Goal: Obtain resource: Download file/media

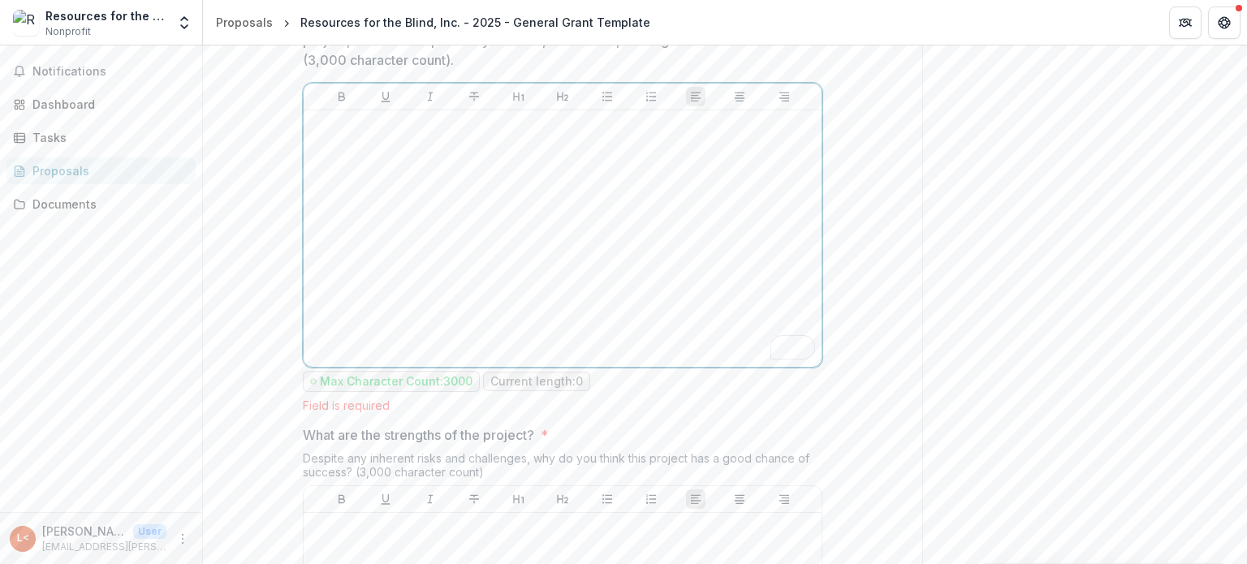
scroll to position [6874, 0]
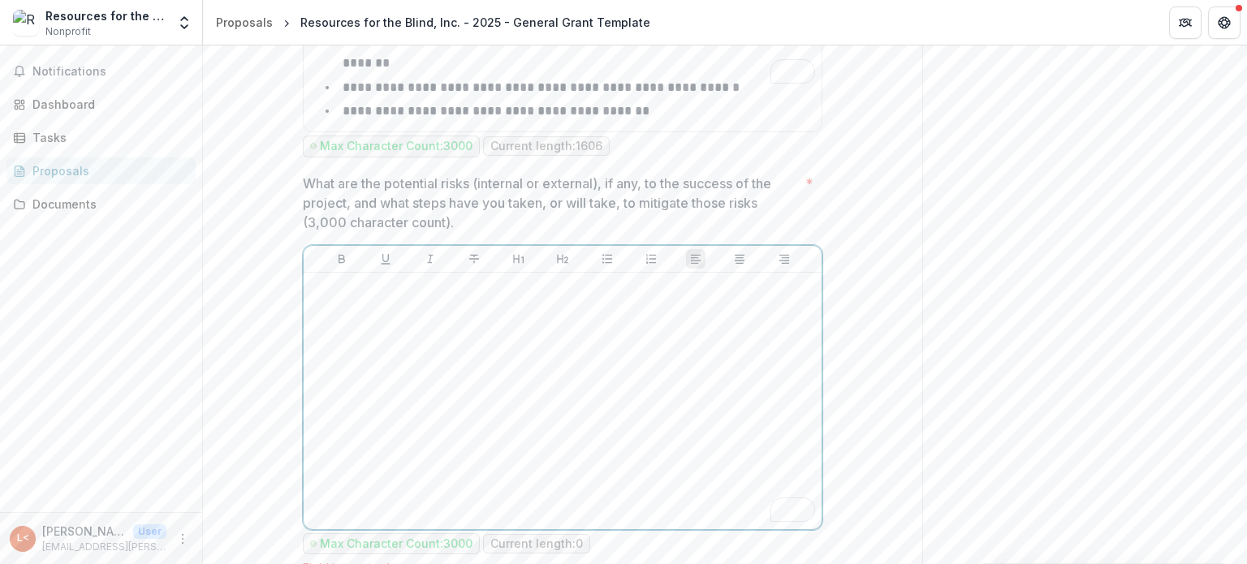
click at [529, 279] on div "To enrich screen reader interactions, please activate Accessibility in Grammarl…" at bounding box center [562, 400] width 505 height 243
click at [398, 279] on div "To enrich screen reader interactions, please activate Accessibility in Grammarl…" at bounding box center [562, 400] width 505 height 243
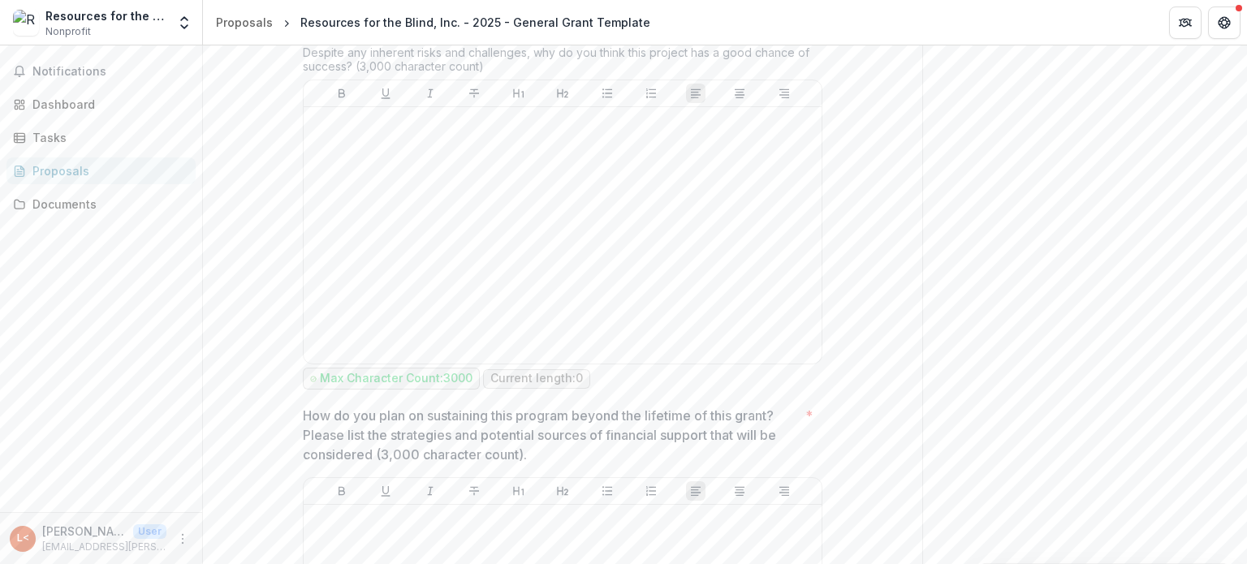
scroll to position [7280, 0]
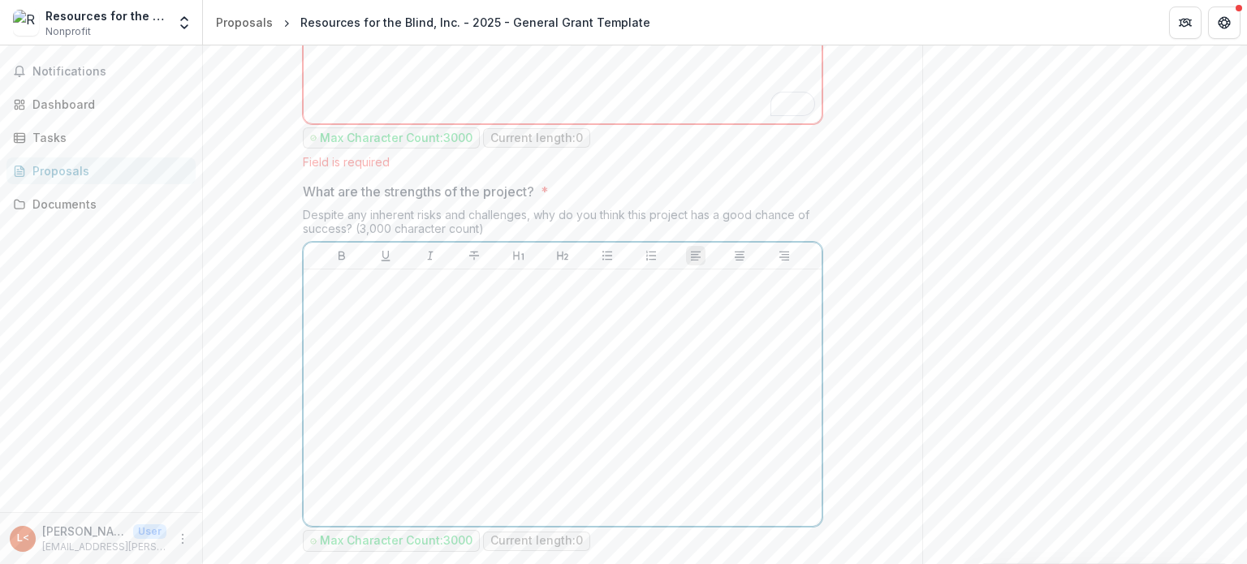
click at [500, 276] on div at bounding box center [562, 397] width 505 height 243
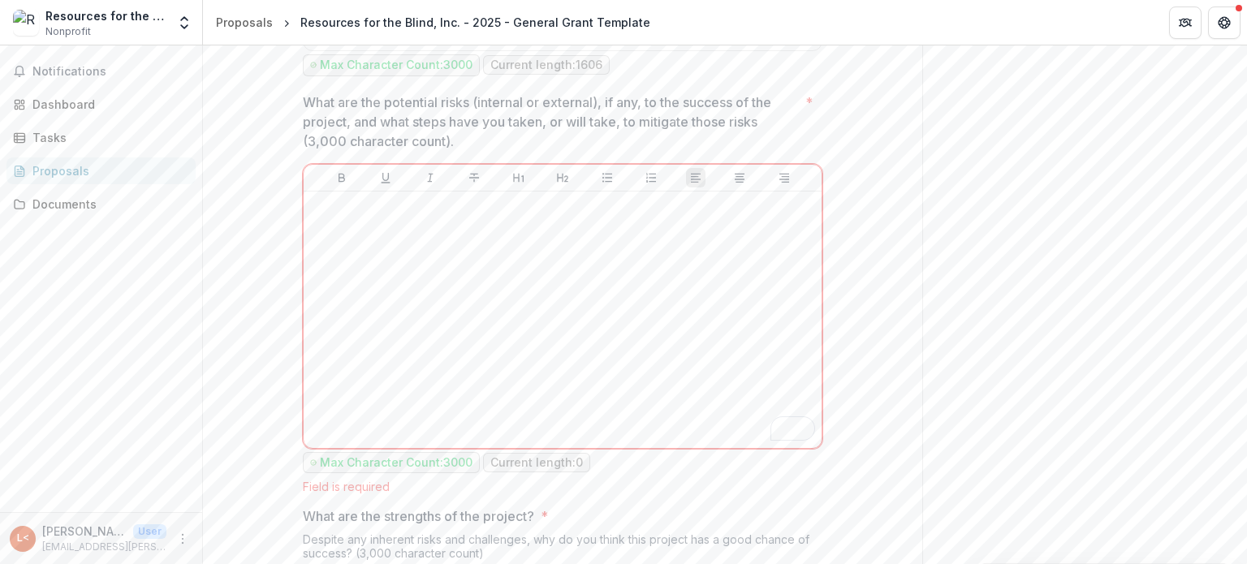
scroll to position [6874, 0]
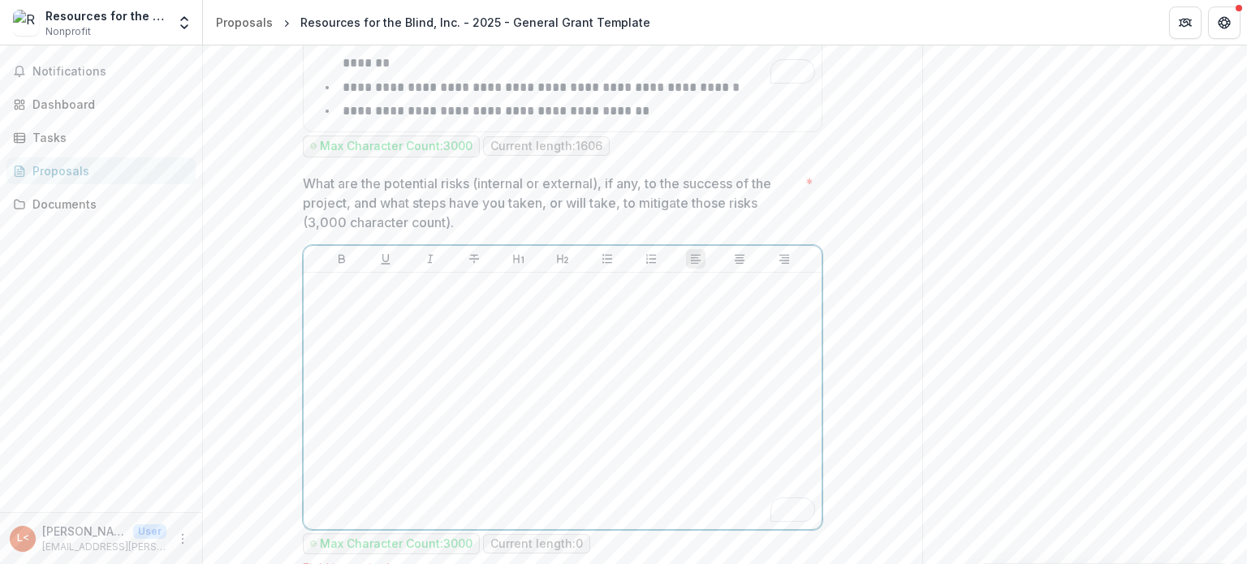
click at [524, 279] on div "To enrich screen reader interactions, please activate Accessibility in Grammarl…" at bounding box center [562, 400] width 505 height 243
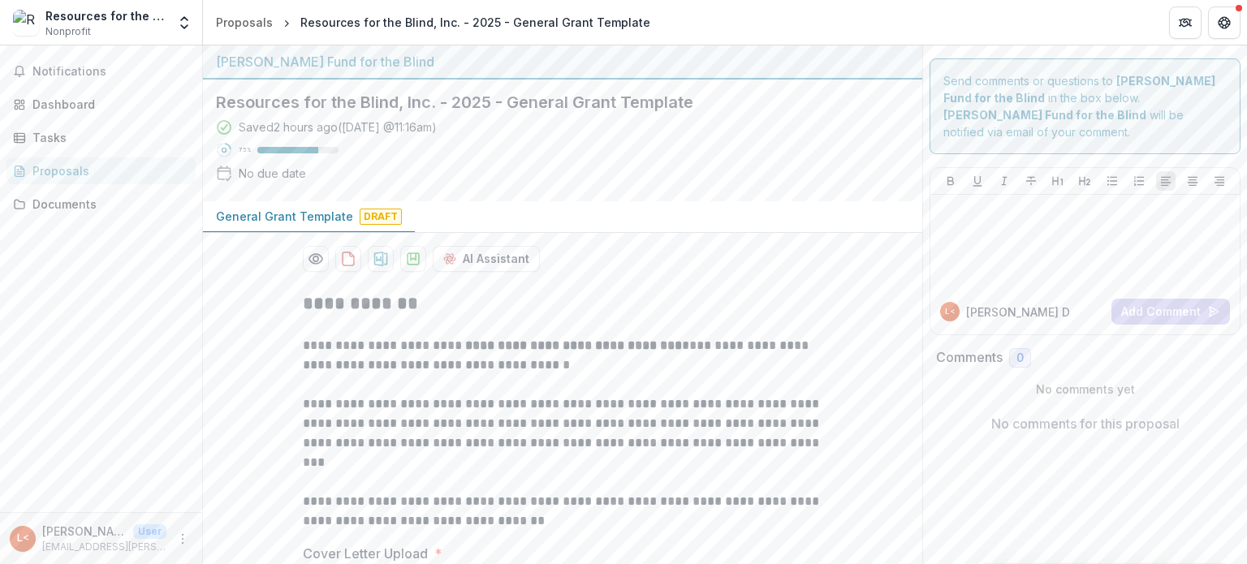
scroll to position [6874, 0]
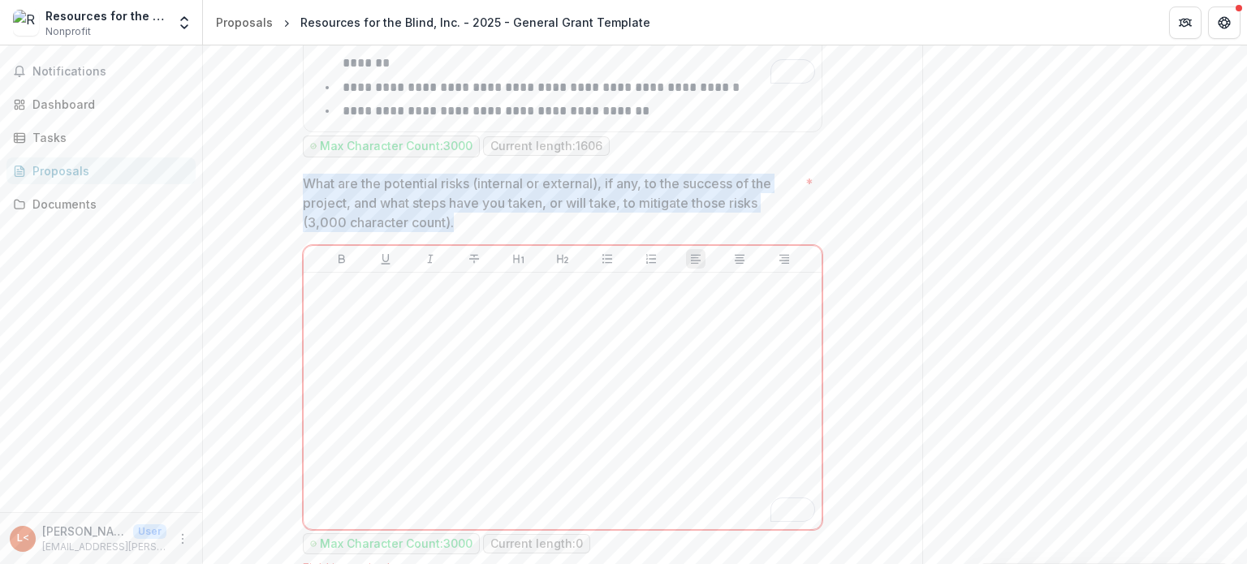
drag, startPoint x: 300, startPoint y: 88, endPoint x: 773, endPoint y: 131, distance: 475.1
click at [773, 174] on p "What are the potential risks (internal or external), if any, to the success of …" at bounding box center [551, 203] width 496 height 58
drag, startPoint x: 304, startPoint y: 89, endPoint x: 489, endPoint y: 126, distance: 188.6
click at [485, 174] on p "What are the potential risks (internal or external), if any, to the success of …" at bounding box center [551, 203] width 496 height 58
drag, startPoint x: 304, startPoint y: 90, endPoint x: 468, endPoint y: 125, distance: 168.4
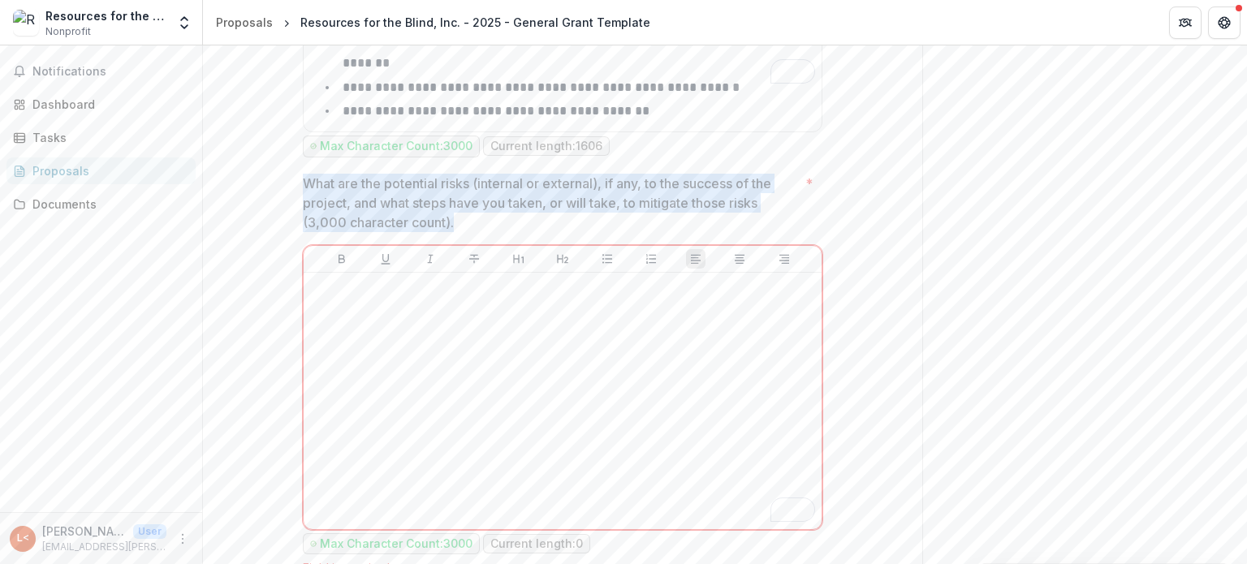
click at [467, 174] on p "What are the potential risks (internal or external), if any, to the success of …" at bounding box center [551, 203] width 496 height 58
drag, startPoint x: 458, startPoint y: 124, endPoint x: 295, endPoint y: 88, distance: 166.4
copy p "What are the potential risks (internal or external), if any, to the success of …"
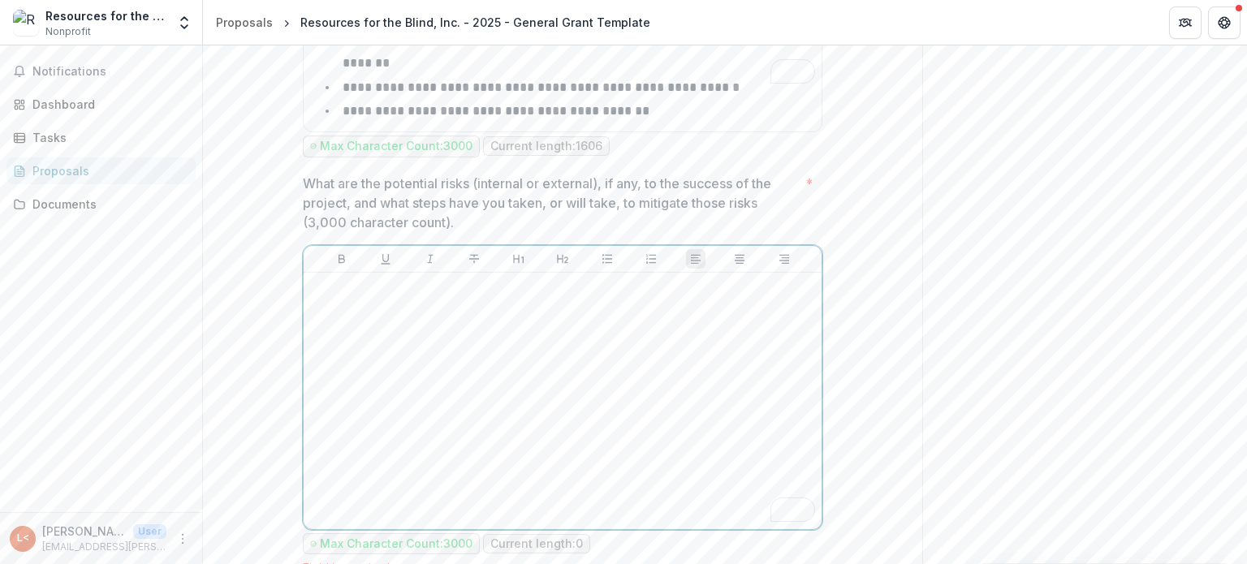
click at [404, 279] on div "To enrich screen reader interactions, please activate Accessibility in Grammarl…" at bounding box center [562, 400] width 505 height 243
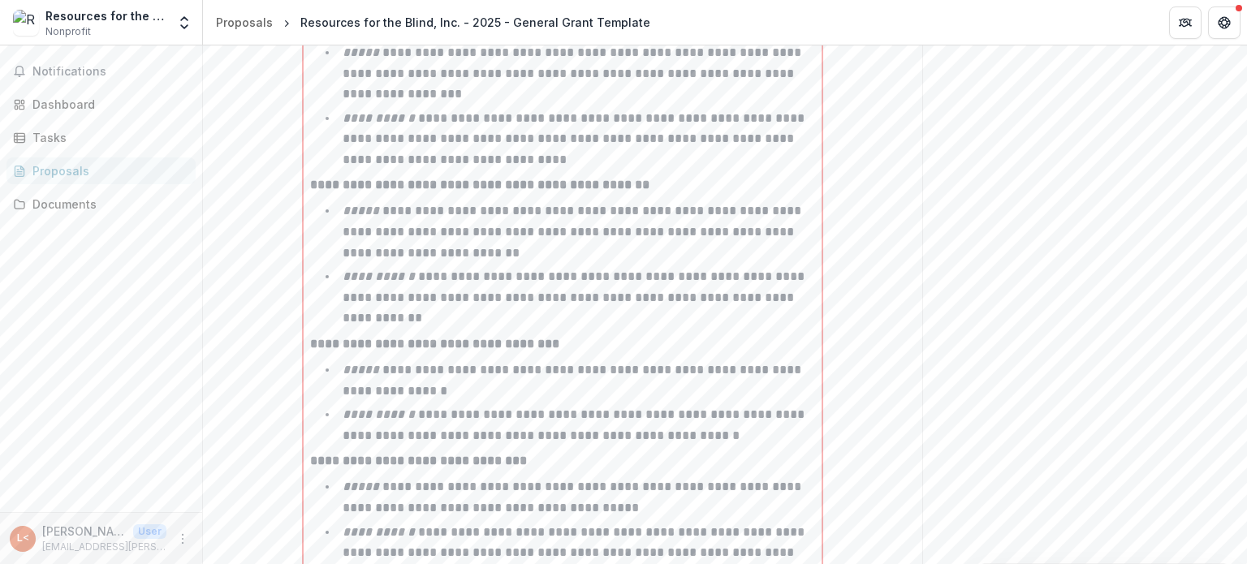
scroll to position [7736, 0]
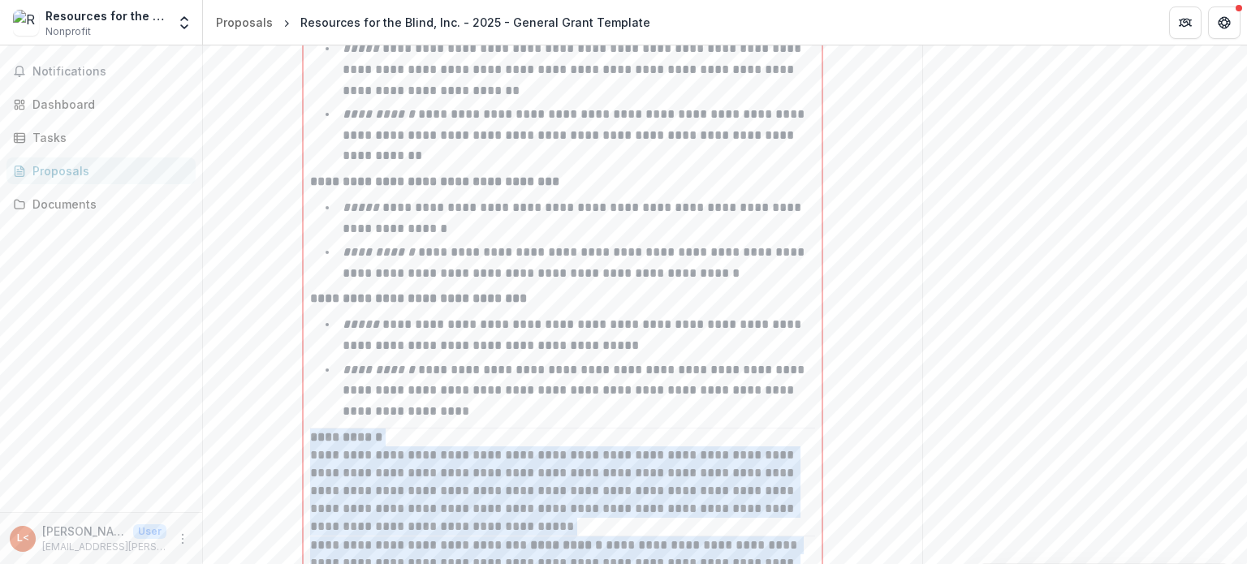
drag, startPoint x: 423, startPoint y: 317, endPoint x: 753, endPoint y: 483, distance: 369.5
click at [753, 483] on div "**********" at bounding box center [562, 4] width 505 height 1174
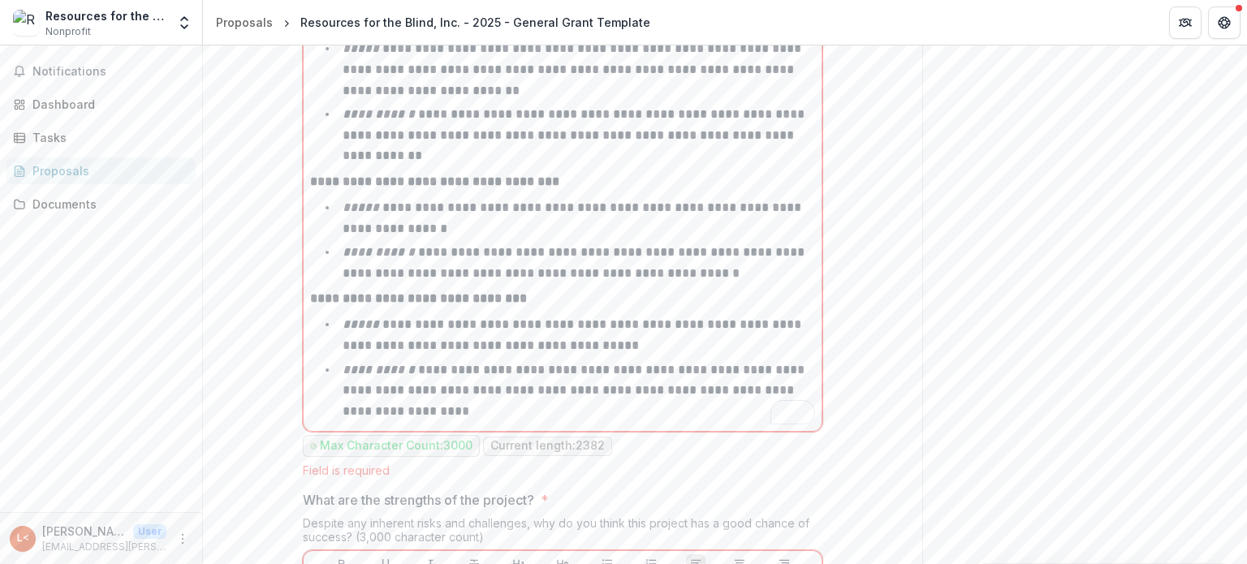
click at [536, 364] on p "**********" at bounding box center [574, 391] width 465 height 54
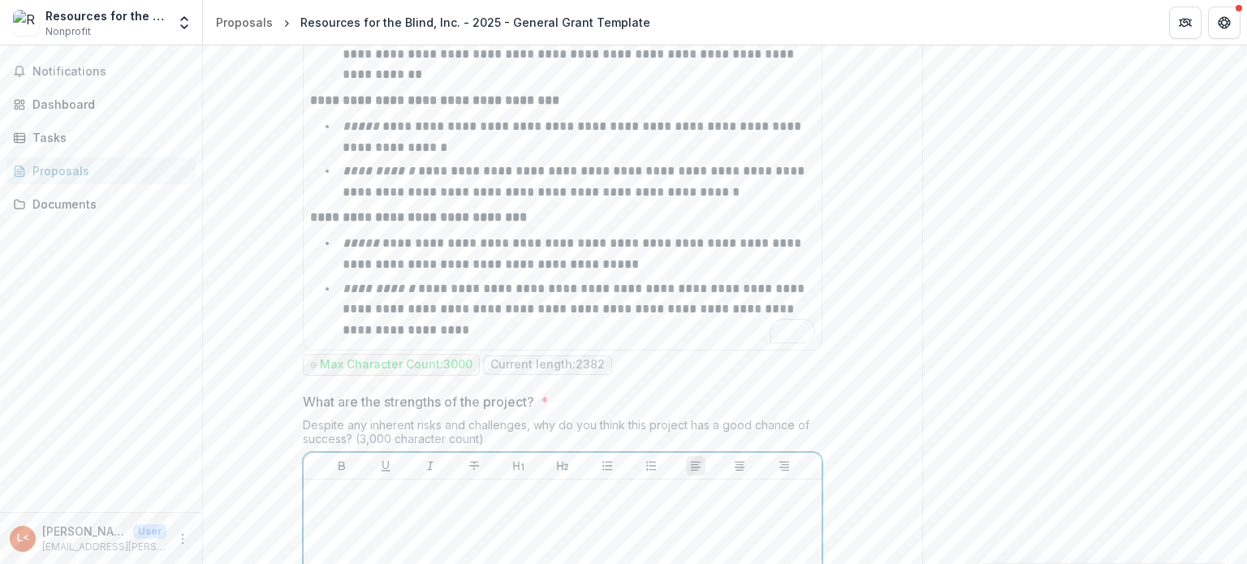
click at [478, 486] on p "To enrich screen reader interactions, please activate Accessibility in Grammarl…" at bounding box center [562, 495] width 505 height 18
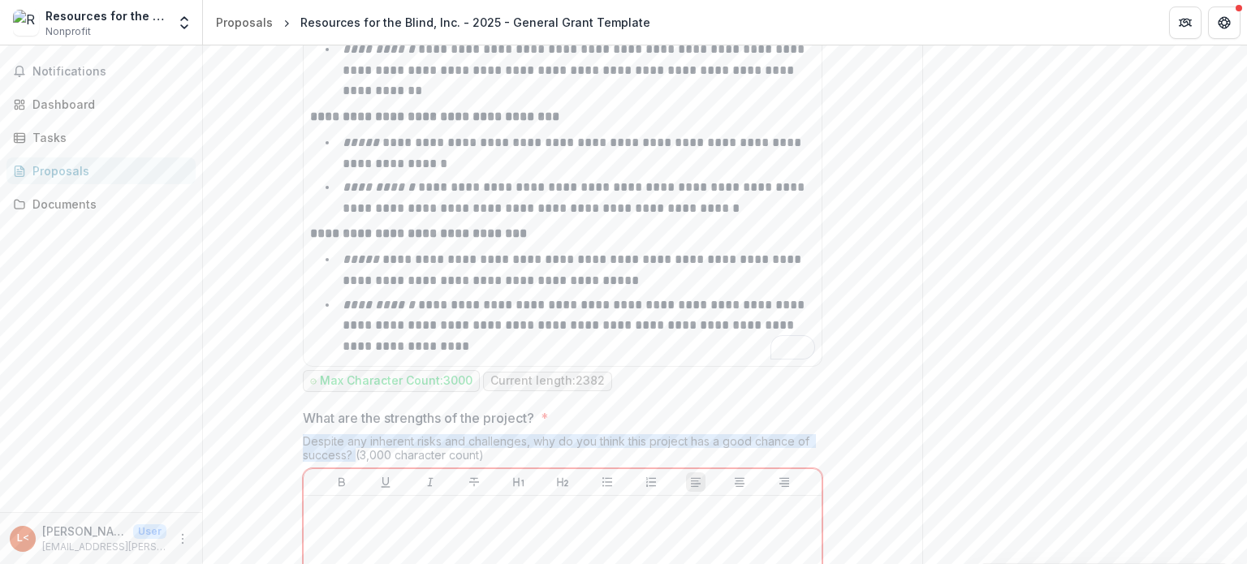
drag, startPoint x: 304, startPoint y: 347, endPoint x: 373, endPoint y: 359, distance: 70.1
click at [373, 434] on div "Despite any inherent risks and challenges, why do you think this project has a …" at bounding box center [562, 451] width 519 height 34
click at [316, 434] on div "Despite any inherent risks and challenges, why do you think this project has a …" at bounding box center [562, 451] width 519 height 34
drag, startPoint x: 302, startPoint y: 346, endPoint x: 519, endPoint y: 360, distance: 217.2
click at [519, 434] on div "Despite any inherent risks and challenges, why do you think this project has a …" at bounding box center [562, 451] width 519 height 34
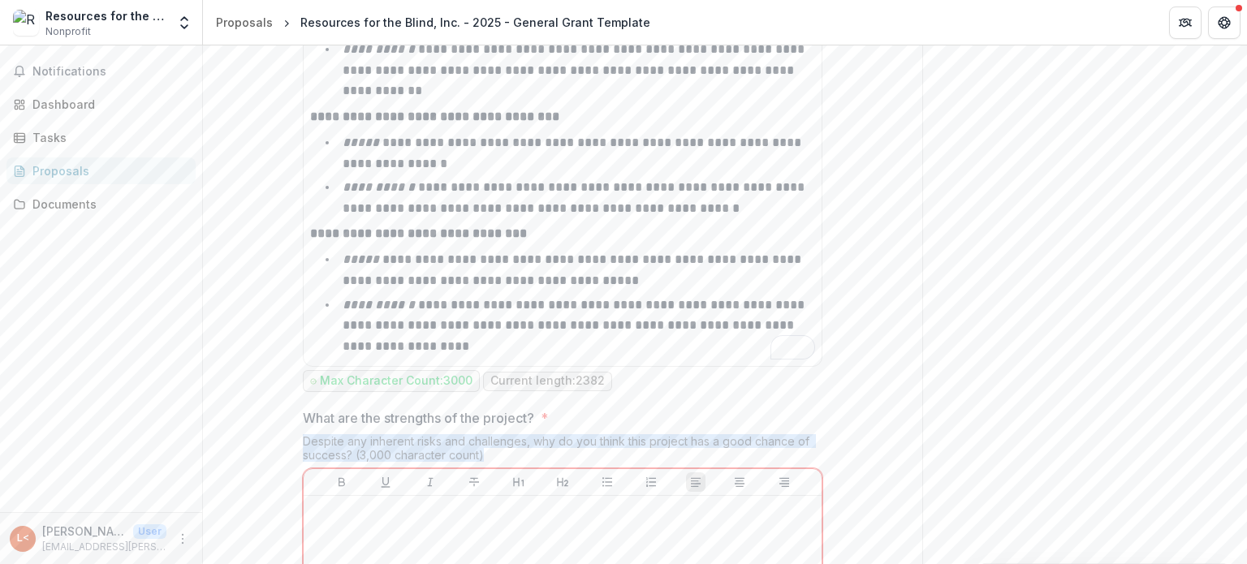
copy div "Despite any inherent risks and challenges, why do you think this project has a …"
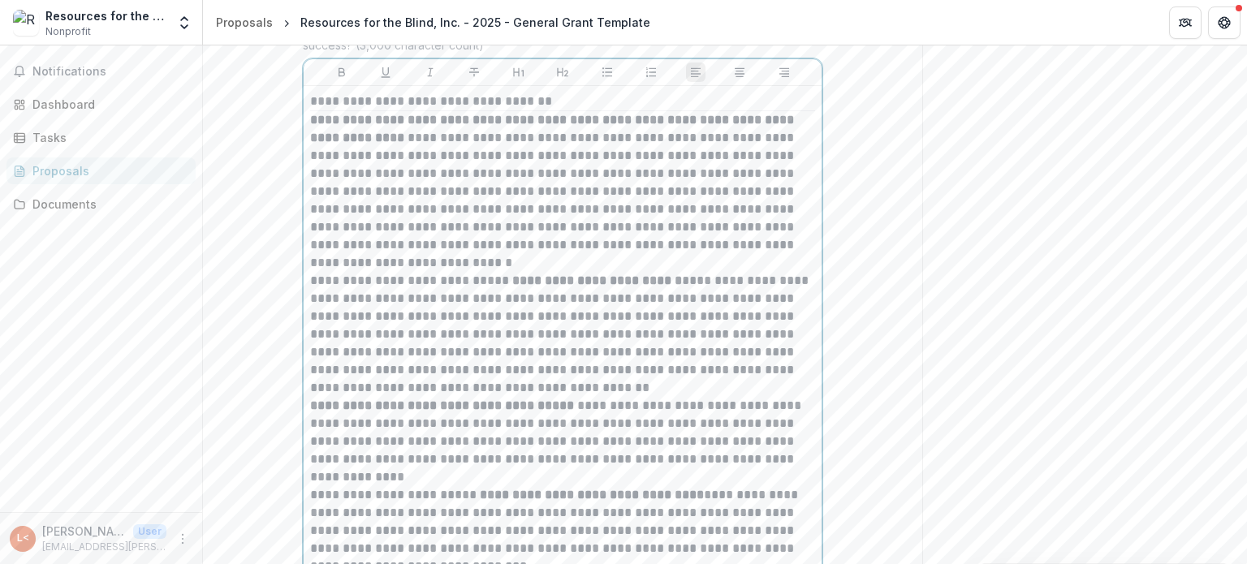
scroll to position [8130, 0]
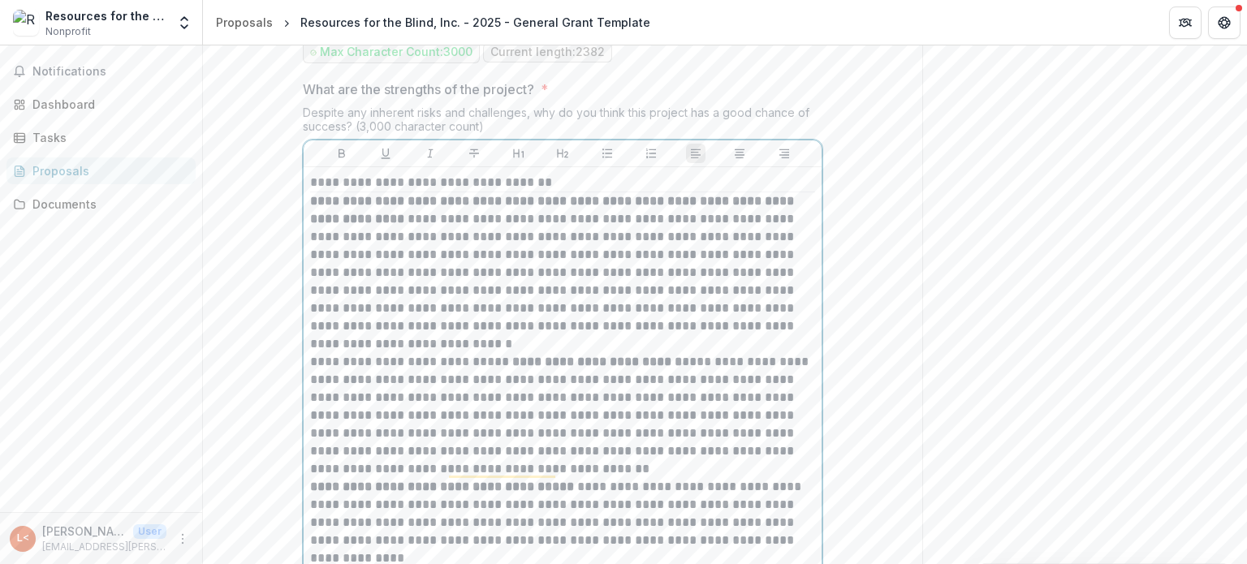
click at [512, 355] on strong "**********" at bounding box center [597, 361] width 170 height 12
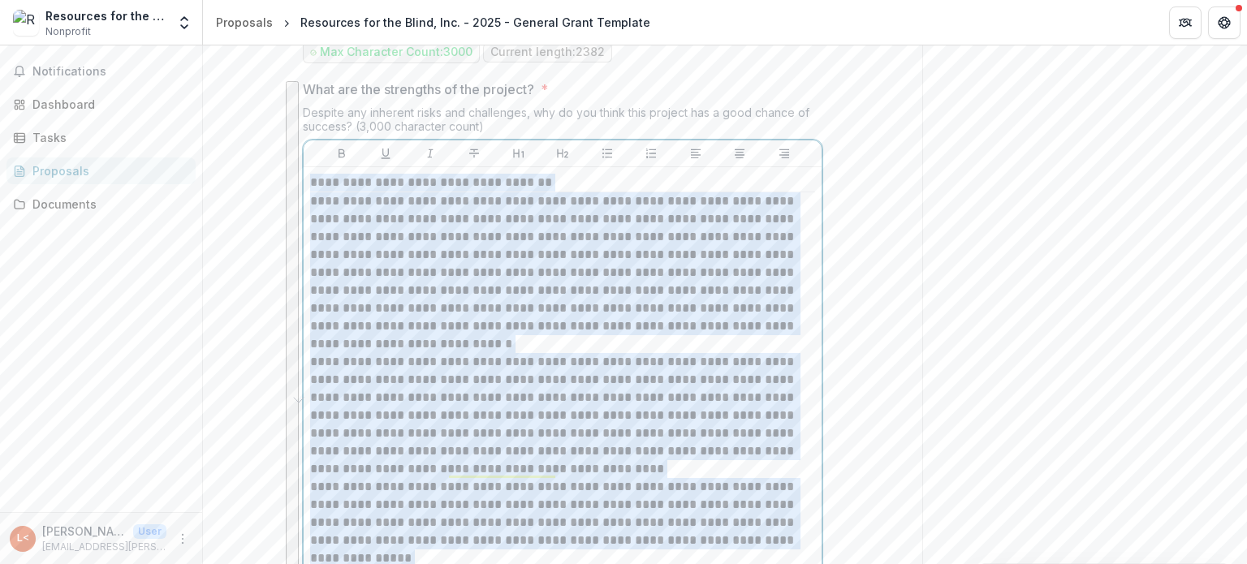
click at [450, 218] on p "**********" at bounding box center [562, 272] width 505 height 161
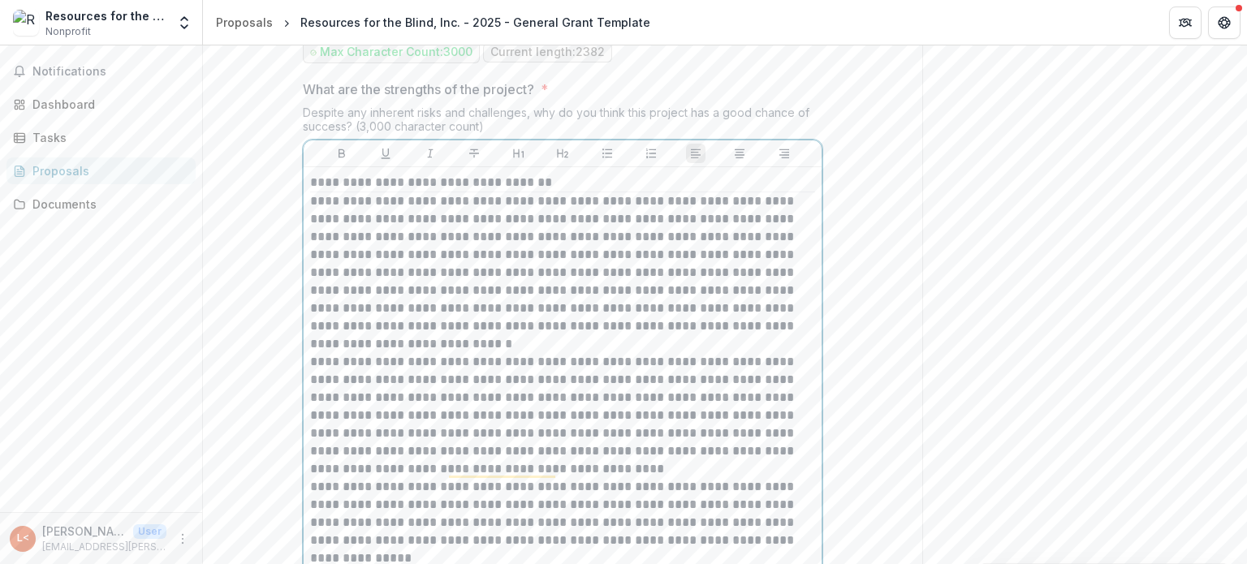
click at [424, 174] on p "**********" at bounding box center [562, 183] width 505 height 18
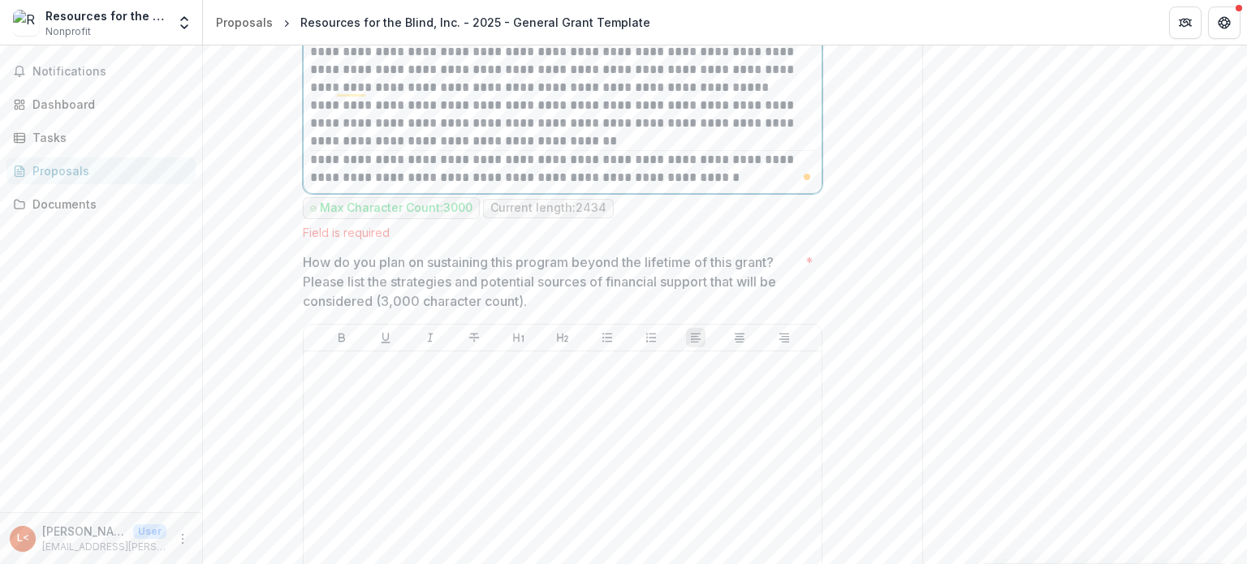
scroll to position [8111, 0]
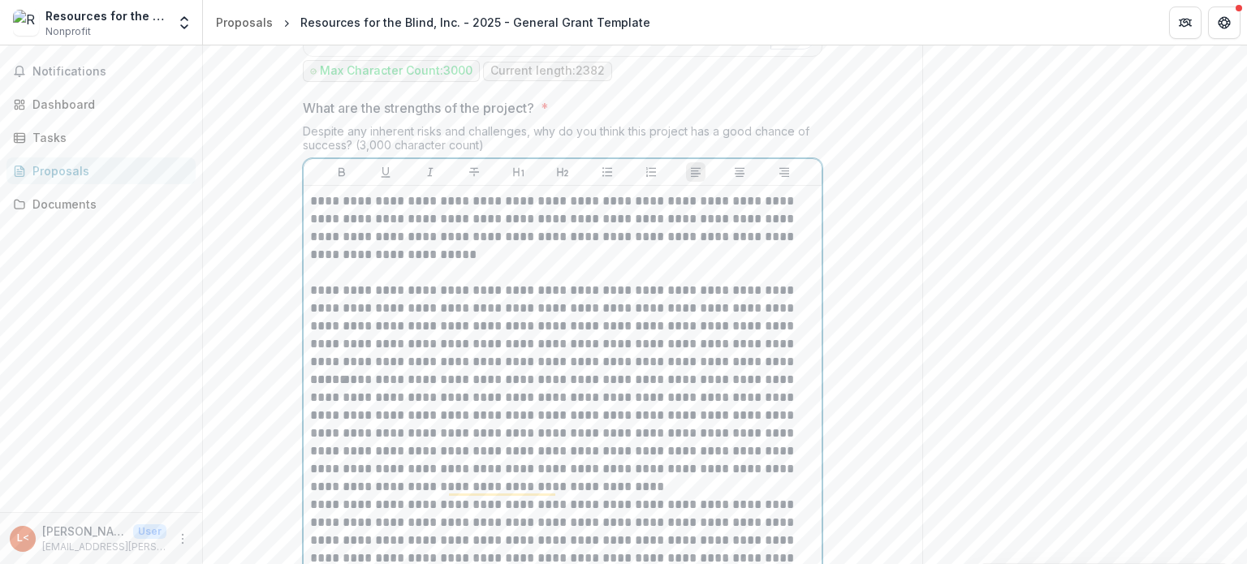
click at [529, 282] on p "**********" at bounding box center [562, 326] width 505 height 89
click at [310, 371] on p "**********" at bounding box center [562, 433] width 505 height 125
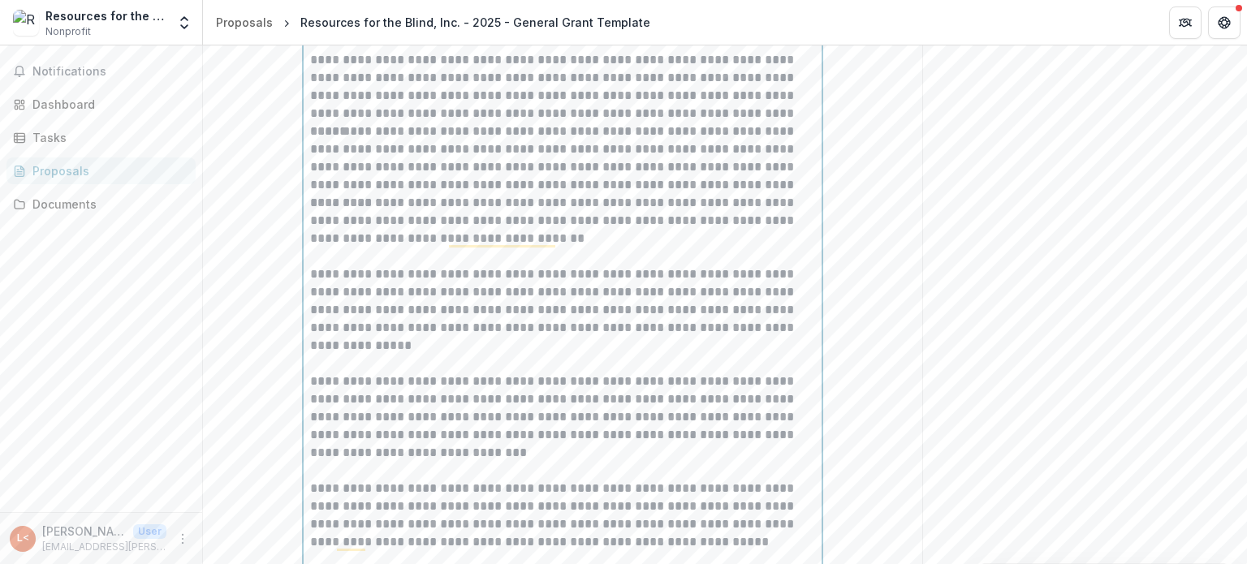
scroll to position [8603, 0]
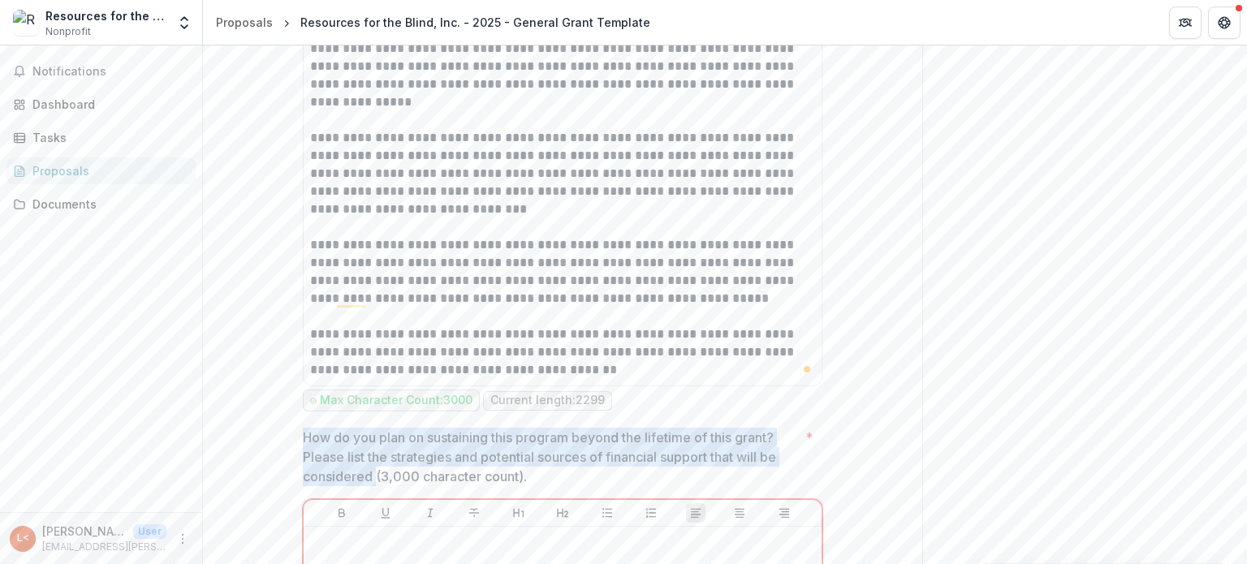
drag, startPoint x: 298, startPoint y: 338, endPoint x: 373, endPoint y: 381, distance: 87.3
copy p "How do you plan on sustaining this program beyond the lifetime of this grant? P…"
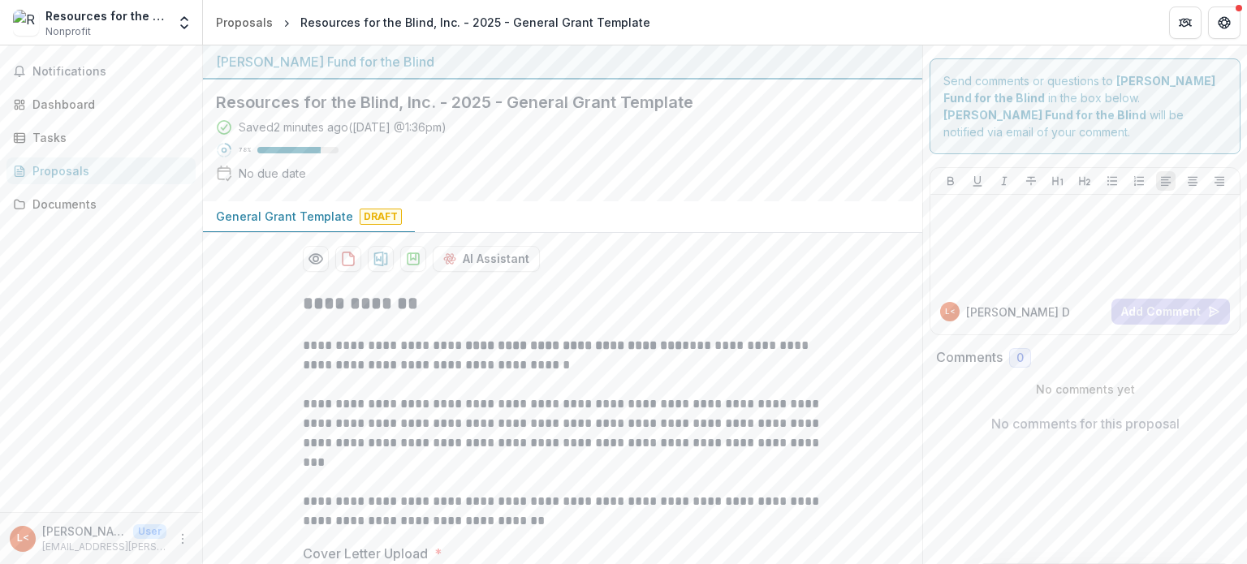
scroll to position [8603, 0]
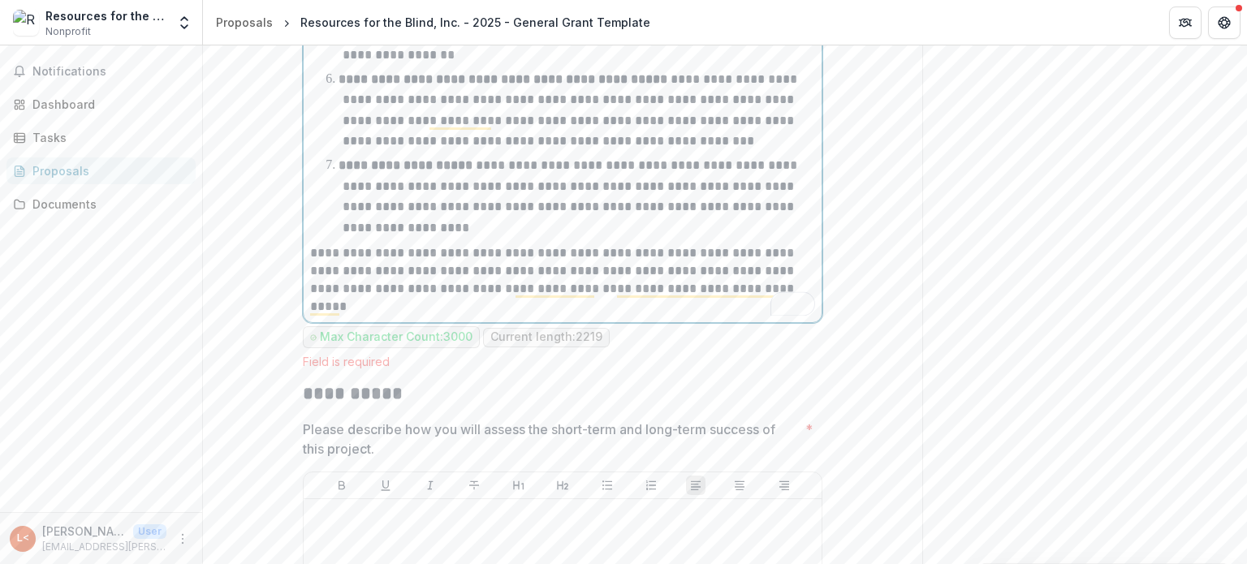
scroll to position [9727, 0]
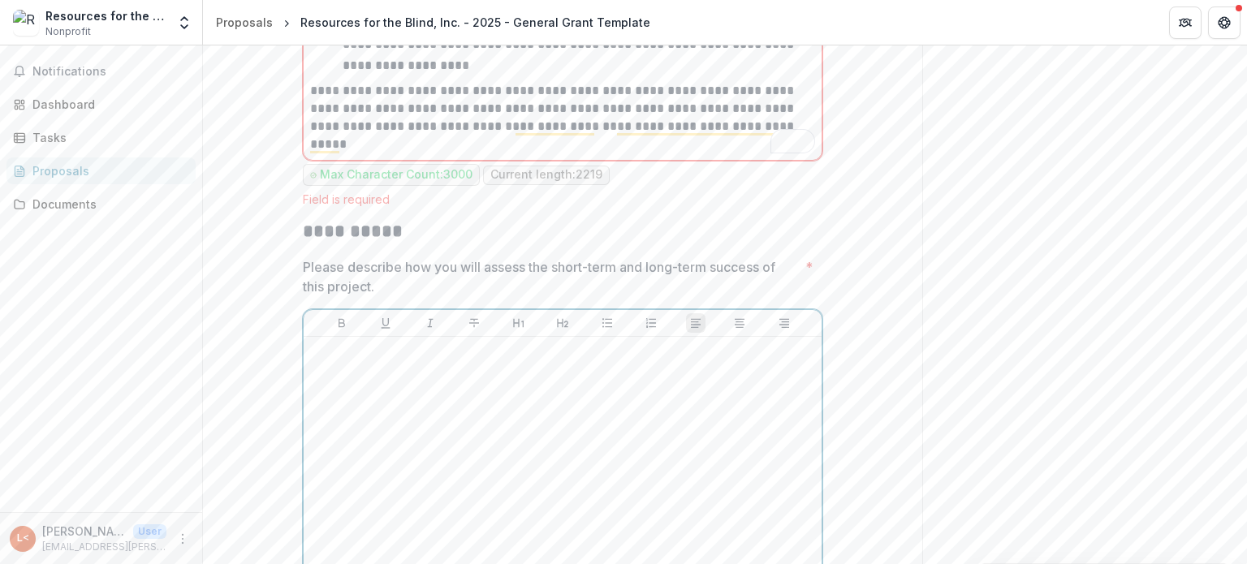
click at [490, 343] on div at bounding box center [562, 464] width 505 height 243
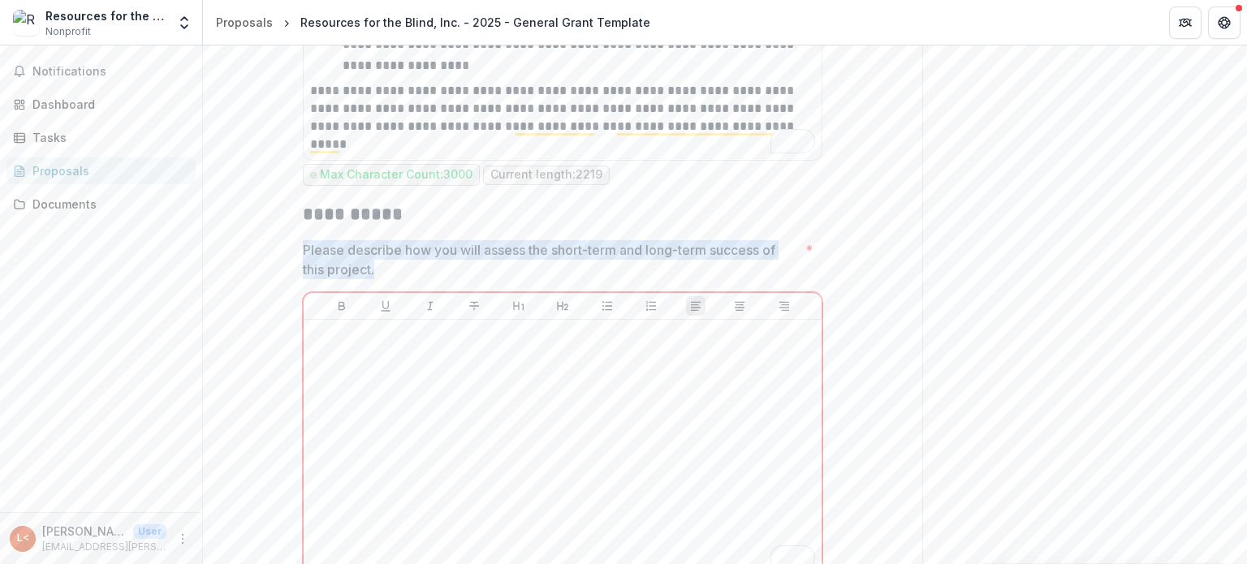
drag, startPoint x: 300, startPoint y: 150, endPoint x: 386, endPoint y: 173, distance: 89.0
click at [386, 240] on p "Please describe how you will assess the short-term and long-term success of thi…" at bounding box center [551, 259] width 496 height 39
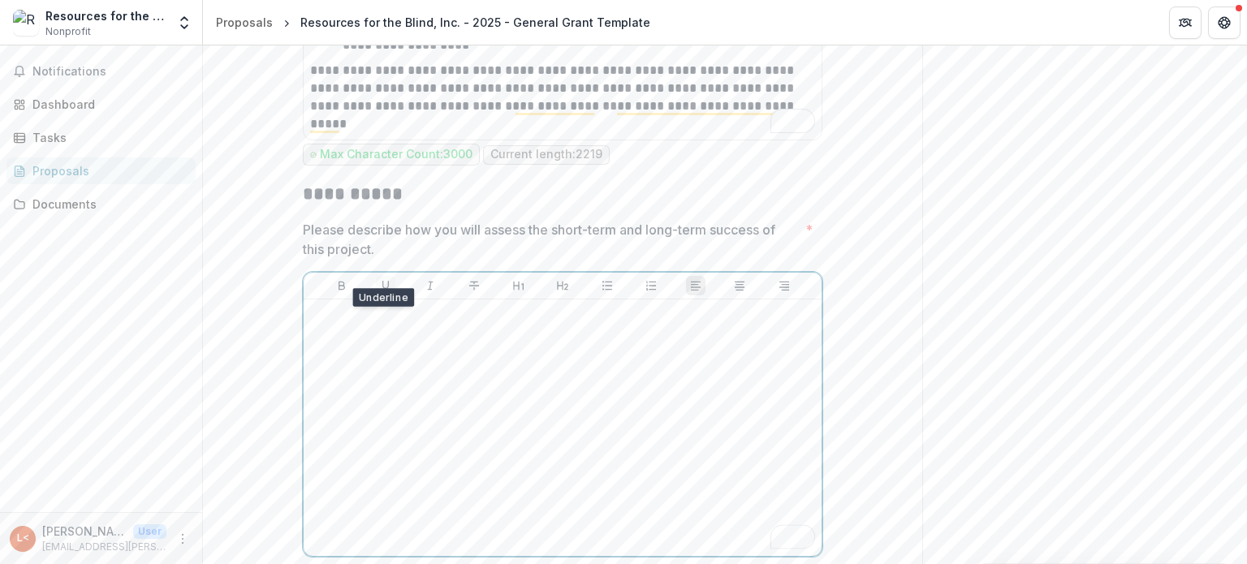
scroll to position [9666, 0]
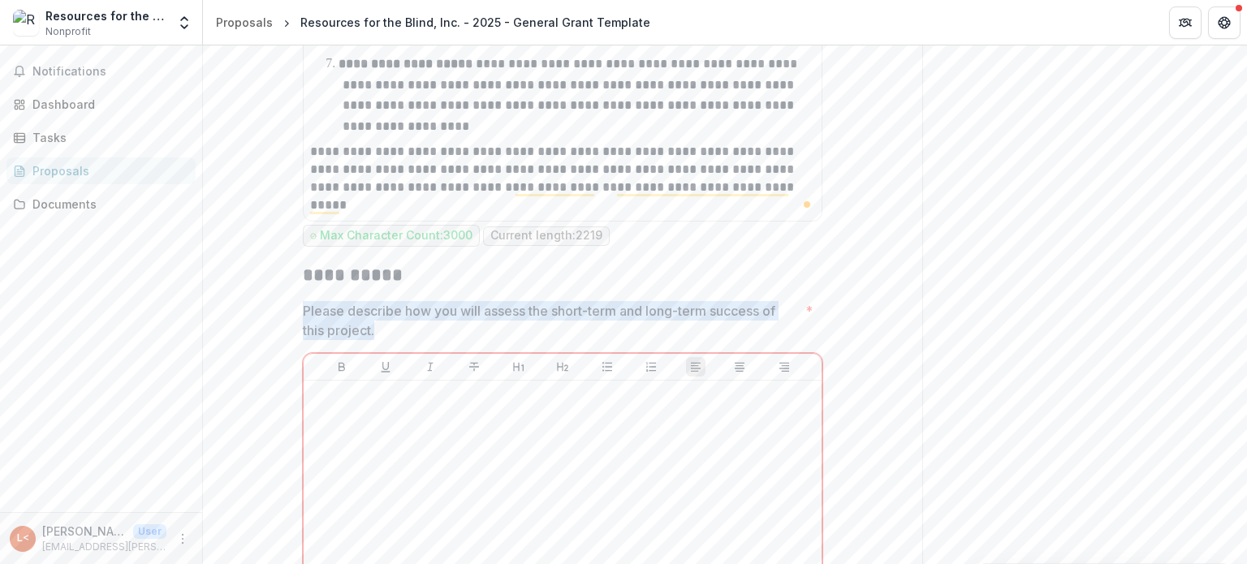
drag, startPoint x: 301, startPoint y: 217, endPoint x: 391, endPoint y: 230, distance: 91.0
click at [391, 301] on p "Please describe how you will assess the short-term and long-term success of thi…" at bounding box center [551, 320] width 496 height 39
drag, startPoint x: 372, startPoint y: 234, endPoint x: 303, endPoint y: 209, distance: 73.4
click at [303, 301] on p "Please describe how you will assess the short-term and long-term success of thi…" at bounding box center [551, 320] width 496 height 39
drag, startPoint x: 377, startPoint y: 235, endPoint x: 302, endPoint y: 213, distance: 77.6
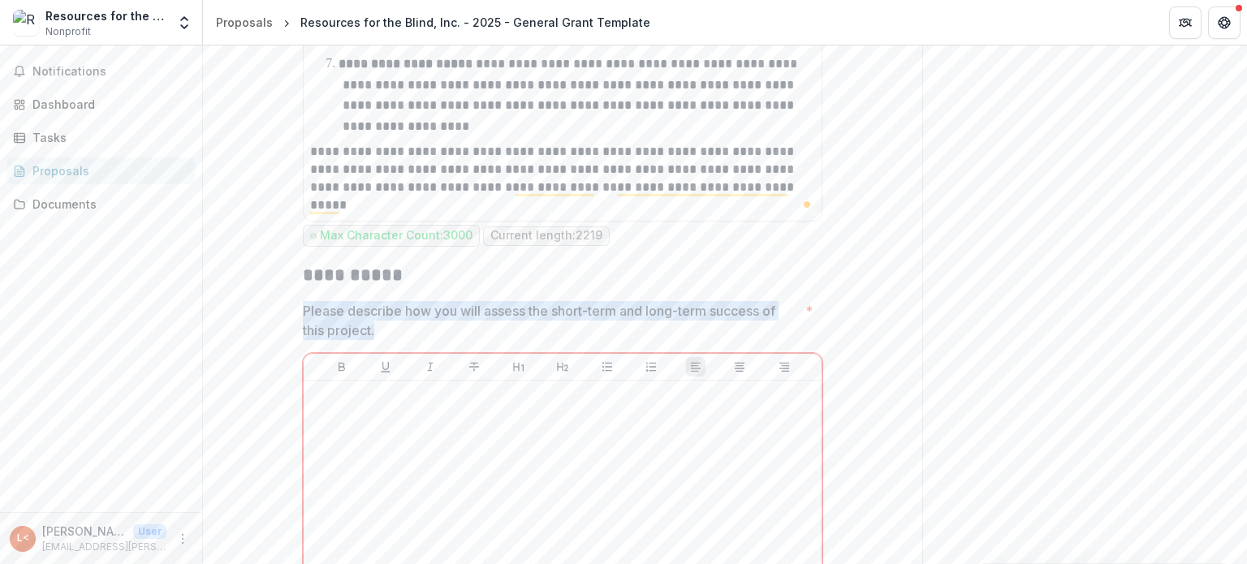
click at [303, 301] on p "Please describe how you will assess the short-term and long-term success of thi…" at bounding box center [551, 320] width 496 height 39
drag, startPoint x: 302, startPoint y: 213, endPoint x: 385, endPoint y: 242, distance: 87.5
click at [385, 301] on p "Please describe how you will assess the short-term and long-term success of thi…" at bounding box center [551, 320] width 496 height 39
drag, startPoint x: 302, startPoint y: 215, endPoint x: 382, endPoint y: 233, distance: 82.3
click at [382, 301] on p "Please describe how you will assess the short-term and long-term success of thi…" at bounding box center [551, 320] width 496 height 39
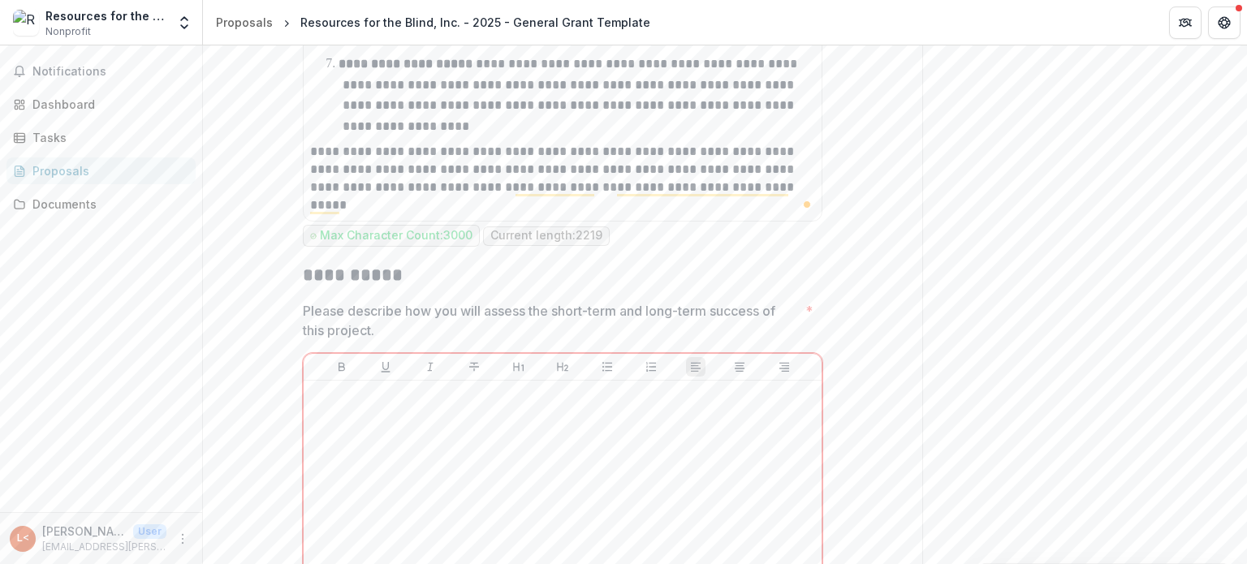
click at [361, 301] on p "Please describe how you will assess the short-term and long-term success of thi…" at bounding box center [551, 320] width 496 height 39
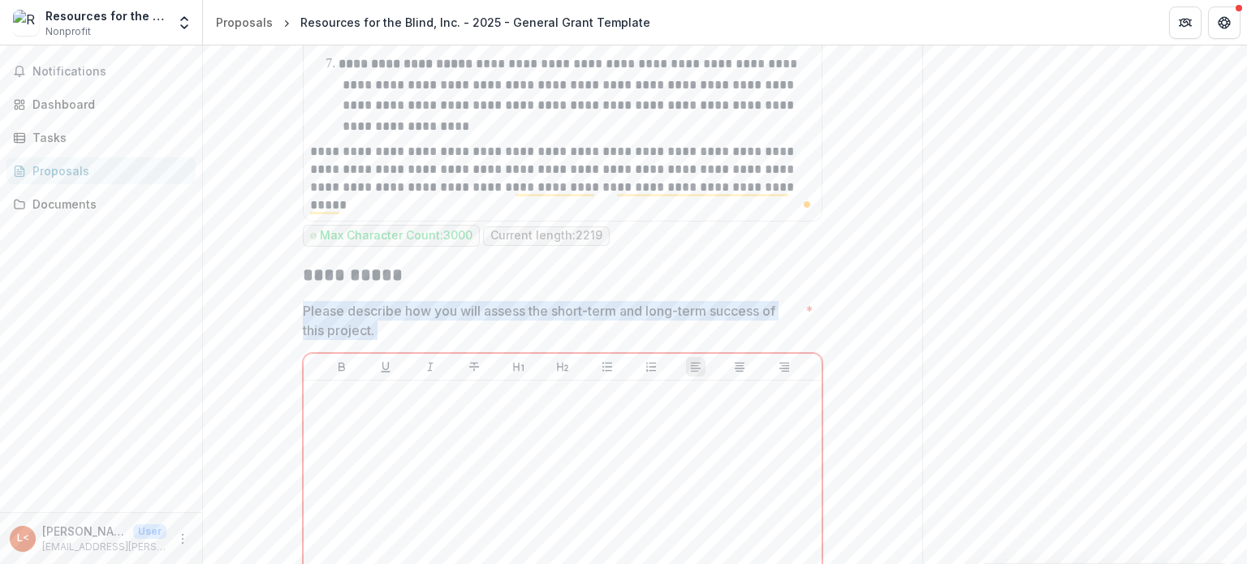
click at [361, 301] on p "Please describe how you will assess the short-term and long-term success of thi…" at bounding box center [551, 320] width 496 height 39
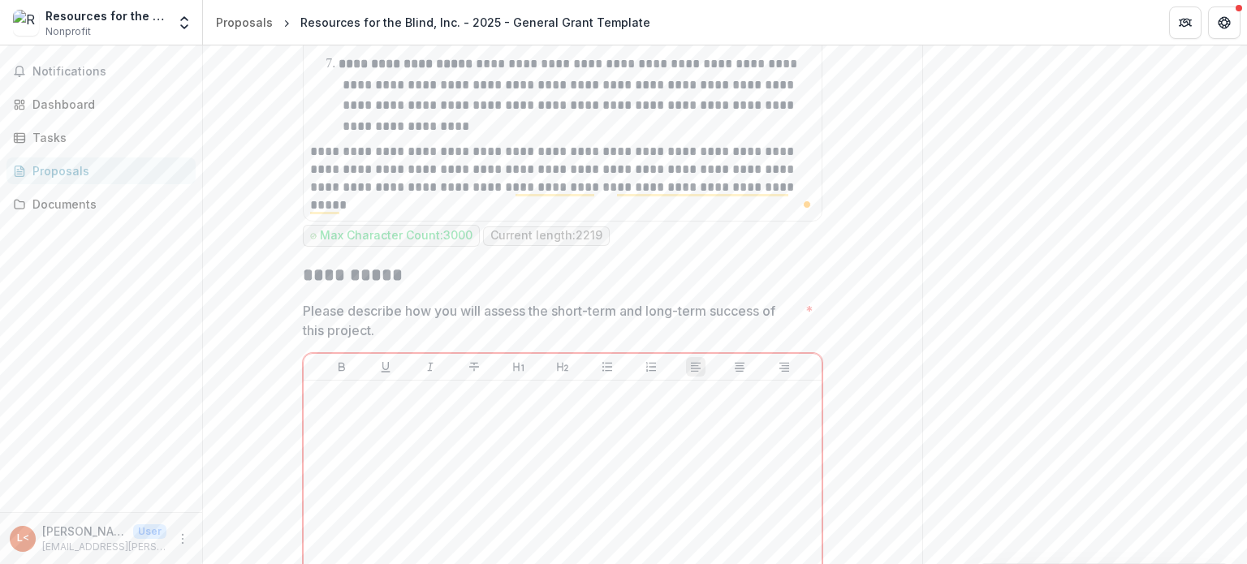
click at [360, 301] on p "Please describe how you will assess the short-term and long-term success of thi…" at bounding box center [551, 320] width 496 height 39
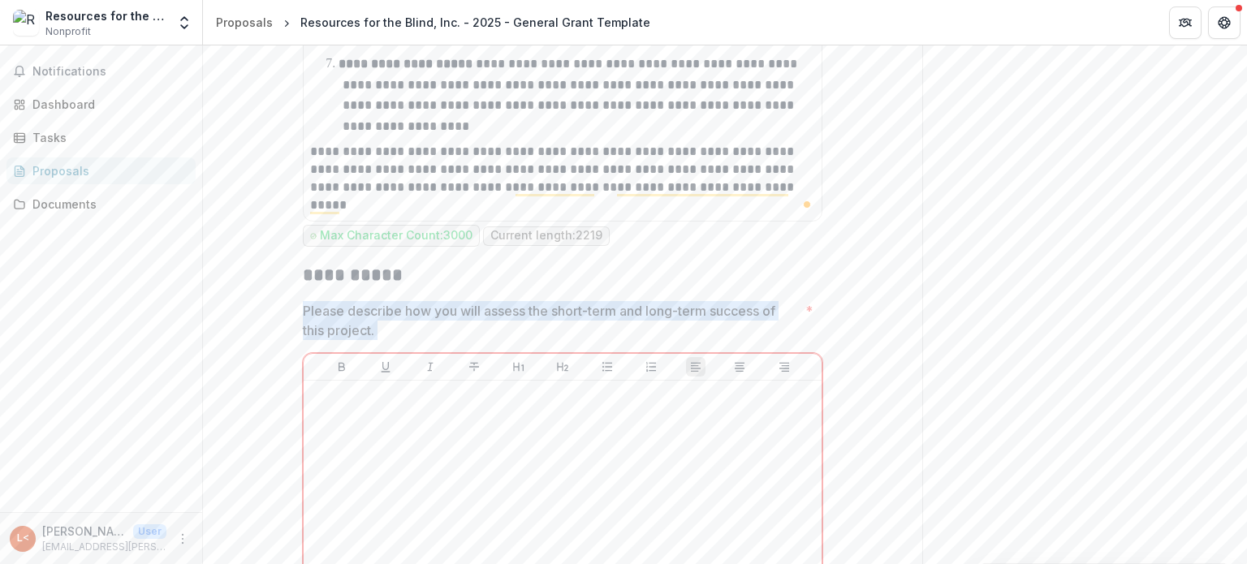
click at [360, 301] on p "Please describe how you will assess the short-term and long-term success of thi…" at bounding box center [551, 320] width 496 height 39
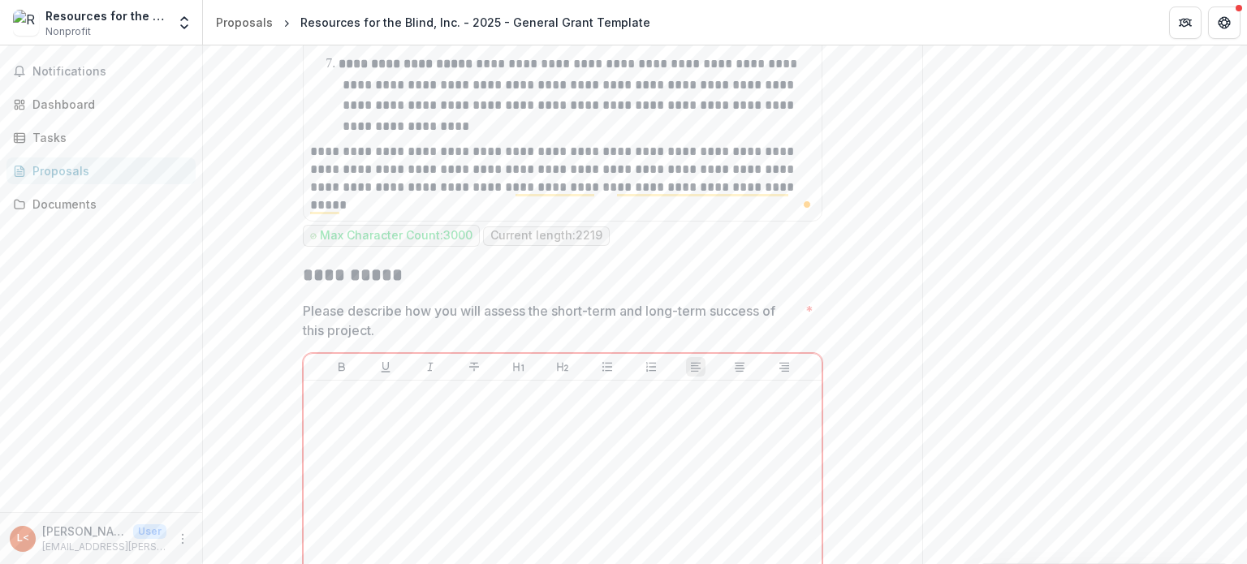
click at [360, 301] on p "Please describe how you will assess the short-term and long-term success of thi…" at bounding box center [551, 320] width 496 height 39
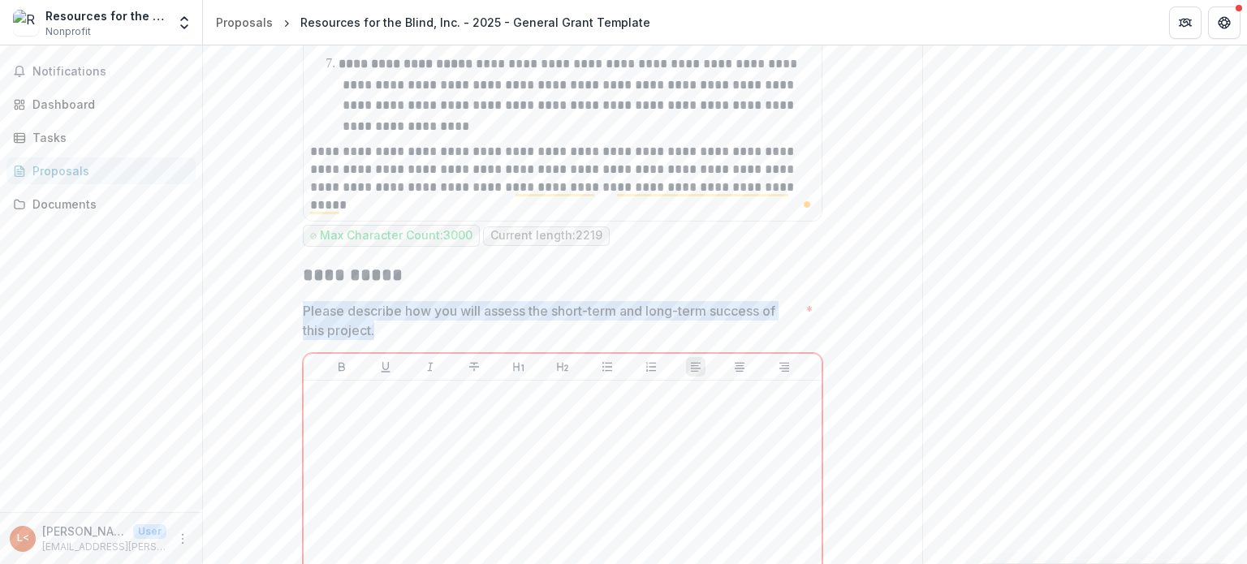
drag, startPoint x: 377, startPoint y: 236, endPoint x: 304, endPoint y: 208, distance: 77.6
click at [304, 301] on p "Please describe how you will assess the short-term and long-term success of thi…" at bounding box center [551, 320] width 496 height 39
drag, startPoint x: 301, startPoint y: 212, endPoint x: 386, endPoint y: 233, distance: 87.0
click at [386, 301] on p "Please describe how you will assess the short-term and long-term success of thi…" at bounding box center [551, 320] width 496 height 39
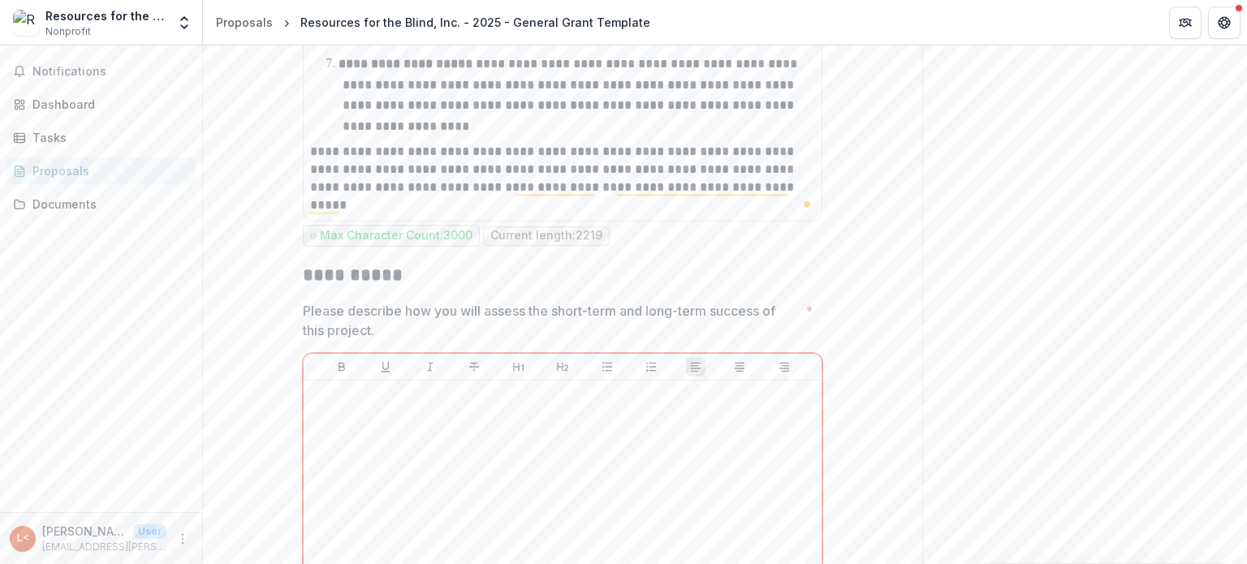
click at [350, 301] on p "Please describe how you will assess the short-term and long-term success of thi…" at bounding box center [551, 320] width 496 height 39
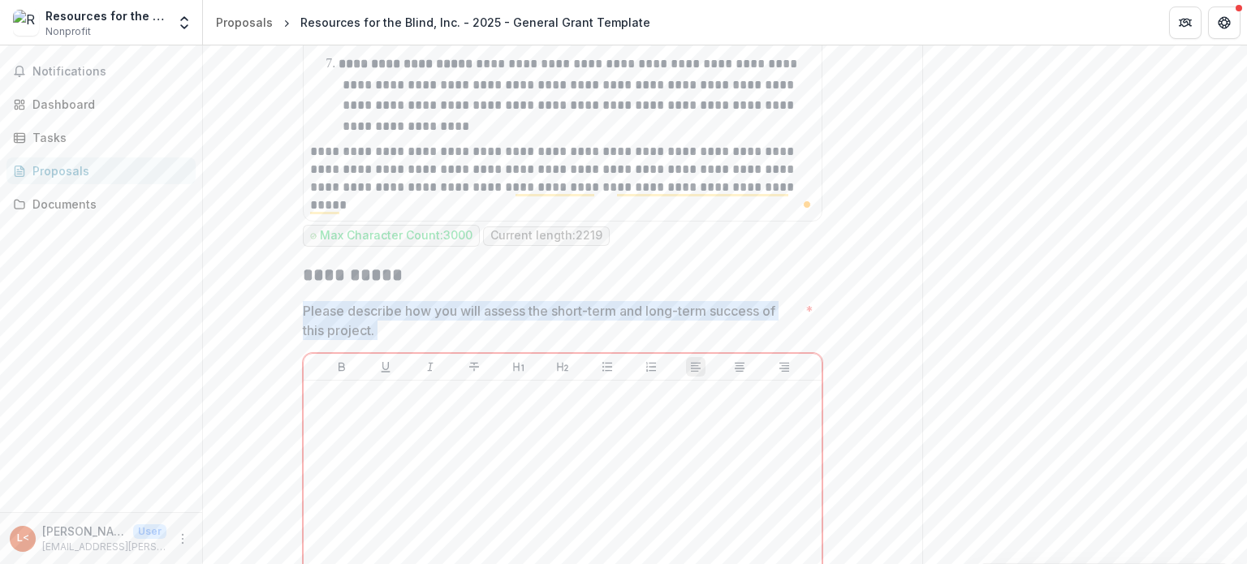
click at [350, 301] on p "Please describe how you will assess the short-term and long-term success of thi…" at bounding box center [551, 320] width 496 height 39
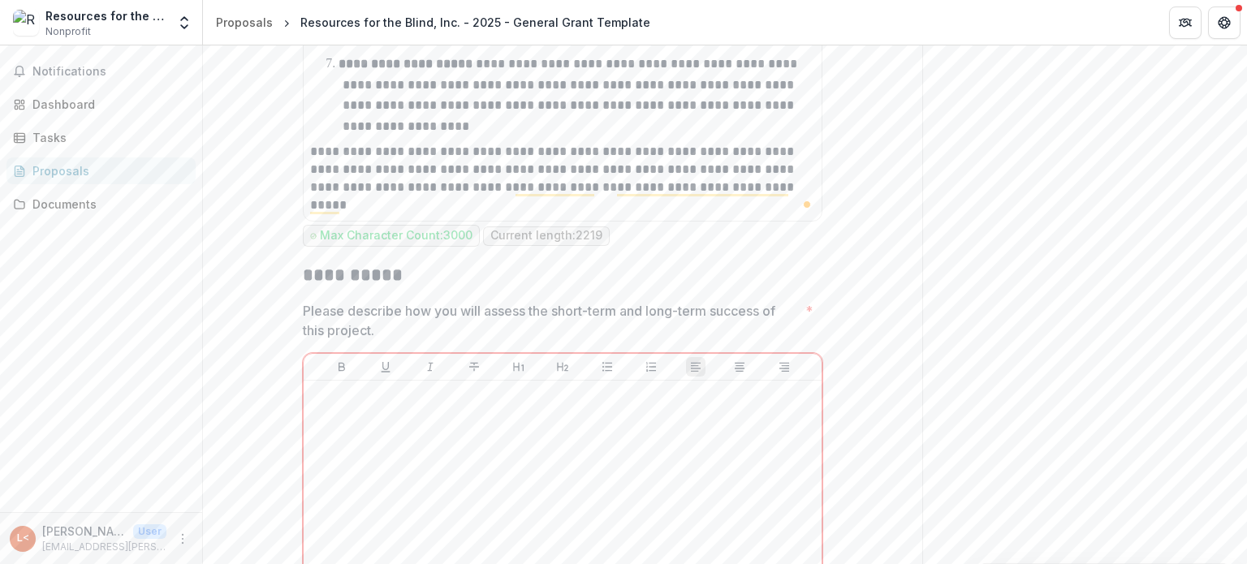
click at [350, 301] on p "Please describe how you will assess the short-term and long-term success of thi…" at bounding box center [551, 320] width 496 height 39
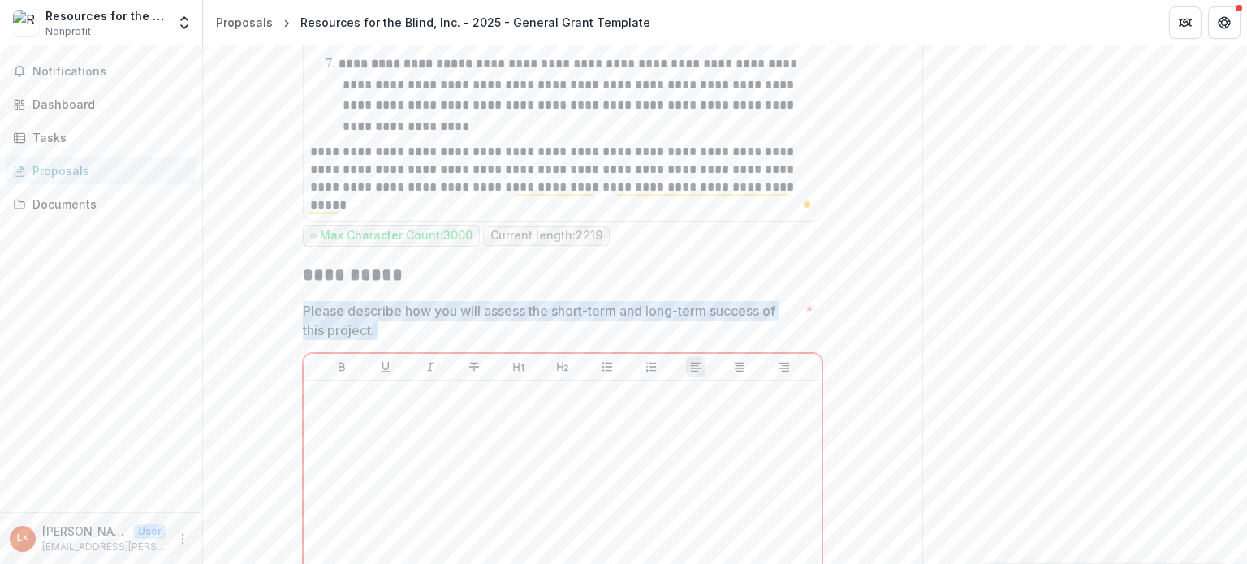
copy p "Please describe how you will assess the short-term and long-term success of thi…"
click at [350, 301] on p "Please describe how you will assess the short-term and long-term success of thi…" at bounding box center [551, 320] width 496 height 39
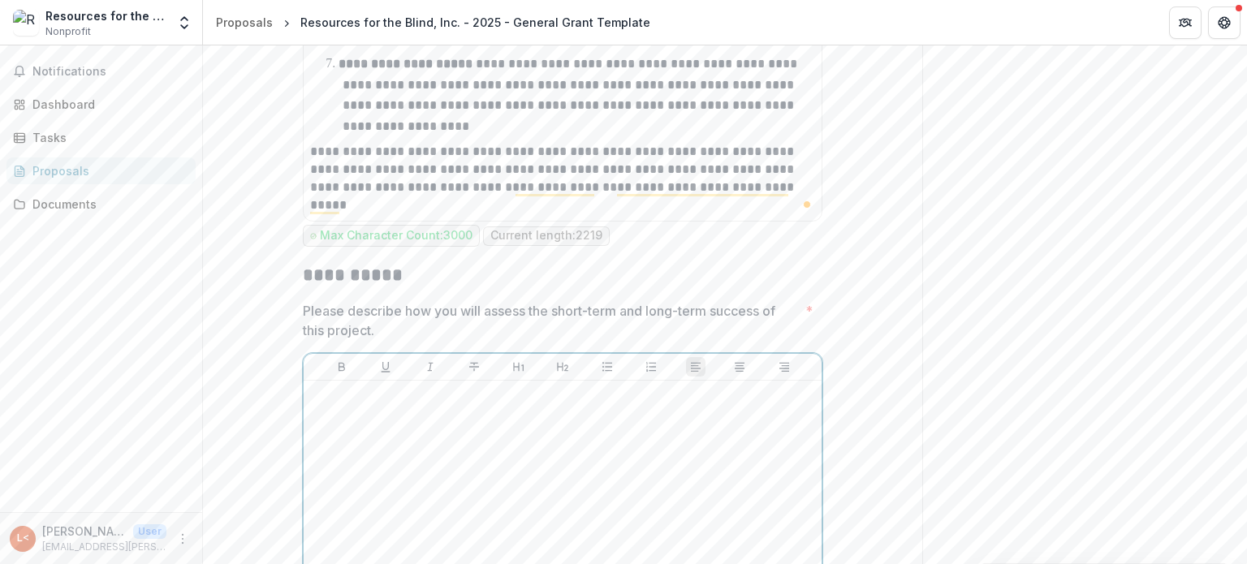
click at [486, 387] on div "To enrich screen reader interactions, please activate Accessibility in Grammarl…" at bounding box center [562, 508] width 505 height 243
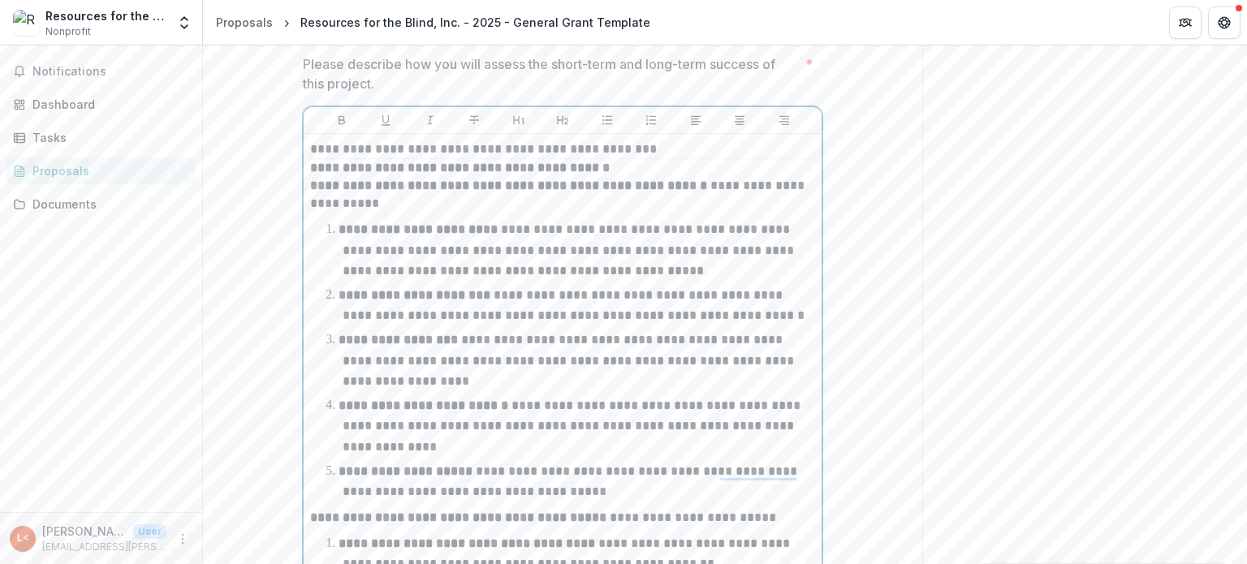
scroll to position [9876, 0]
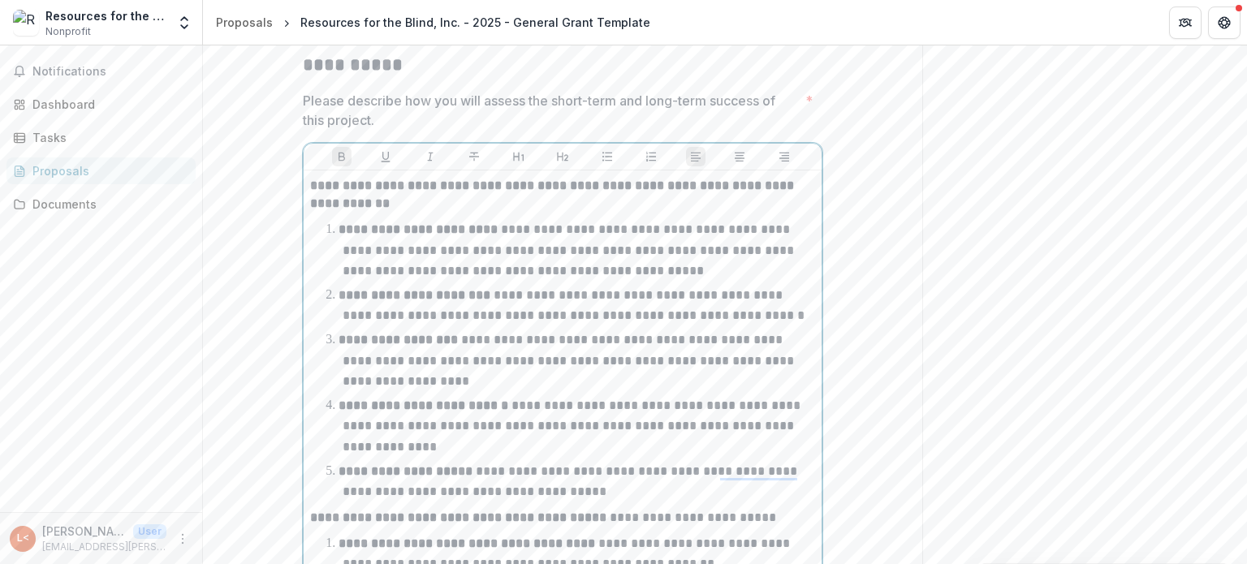
click at [442, 177] on p "**********" at bounding box center [562, 195] width 505 height 36
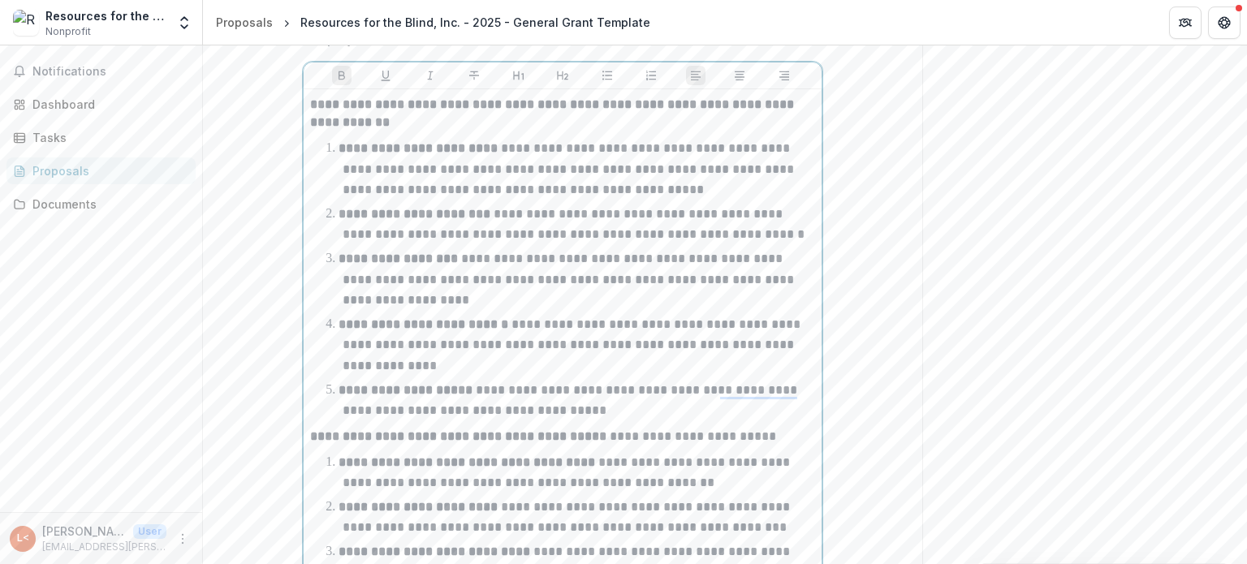
click at [429, 430] on strong "**********" at bounding box center [458, 436] width 296 height 12
drag, startPoint x: 429, startPoint y: 338, endPoint x: 610, endPoint y: 327, distance: 181.3
click at [610, 327] on div "**********" at bounding box center [562, 453] width 505 height 714
click at [455, 428] on p "**********" at bounding box center [562, 437] width 505 height 18
click at [454, 428] on p "**********" at bounding box center [562, 437] width 505 height 18
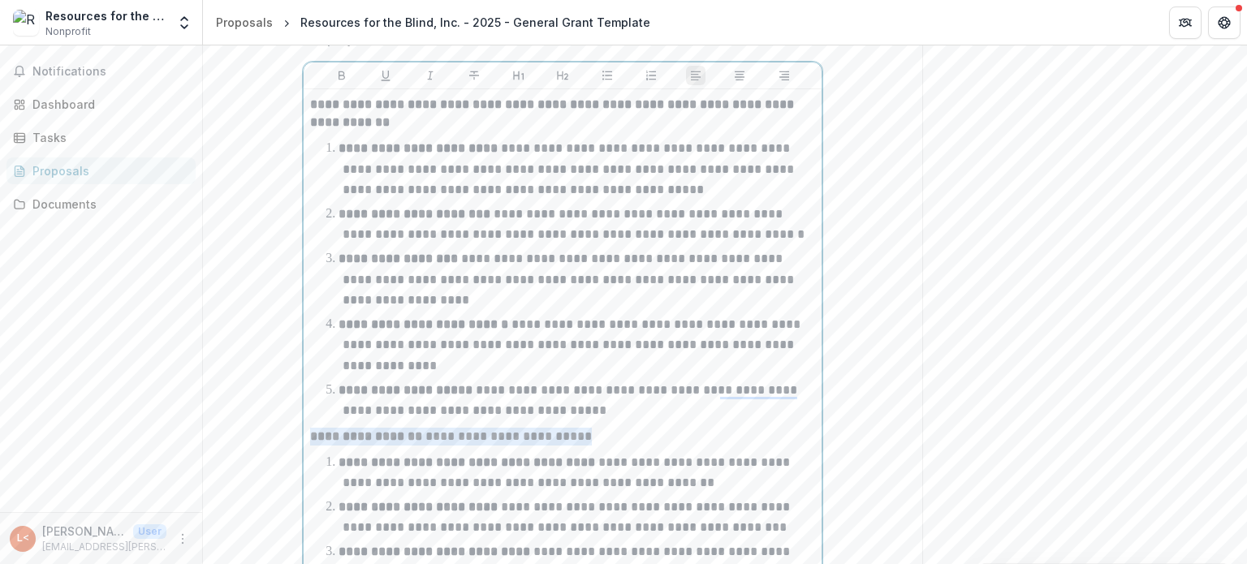
click at [454, 428] on p "**********" at bounding box center [562, 437] width 505 height 18
click at [495, 318] on strong "**********" at bounding box center [423, 324] width 170 height 12
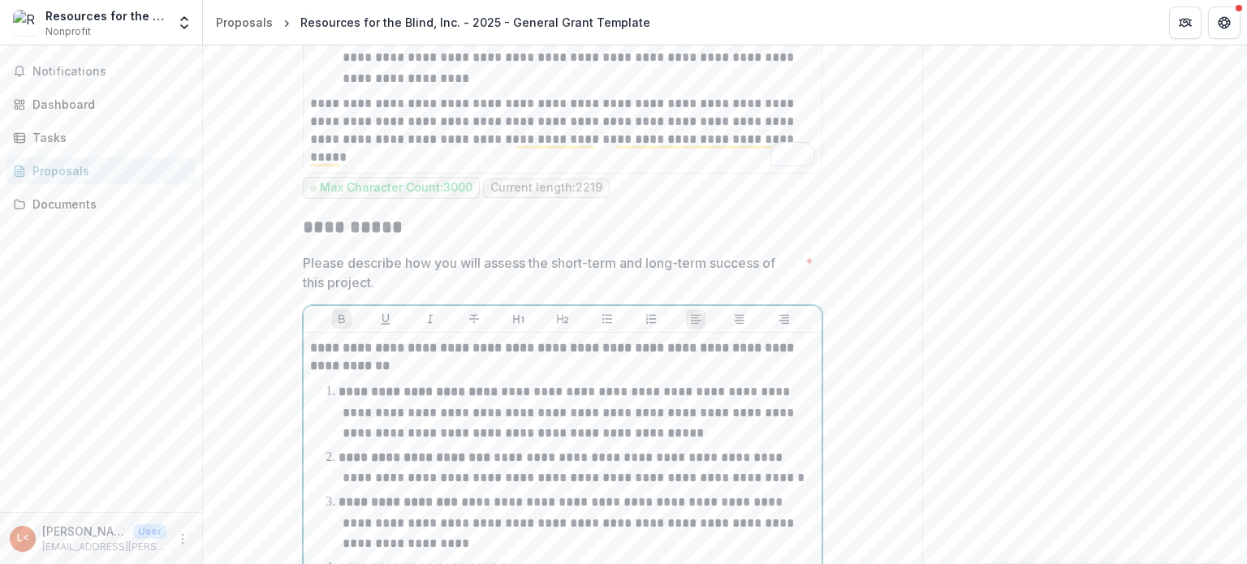
scroll to position [9633, 0]
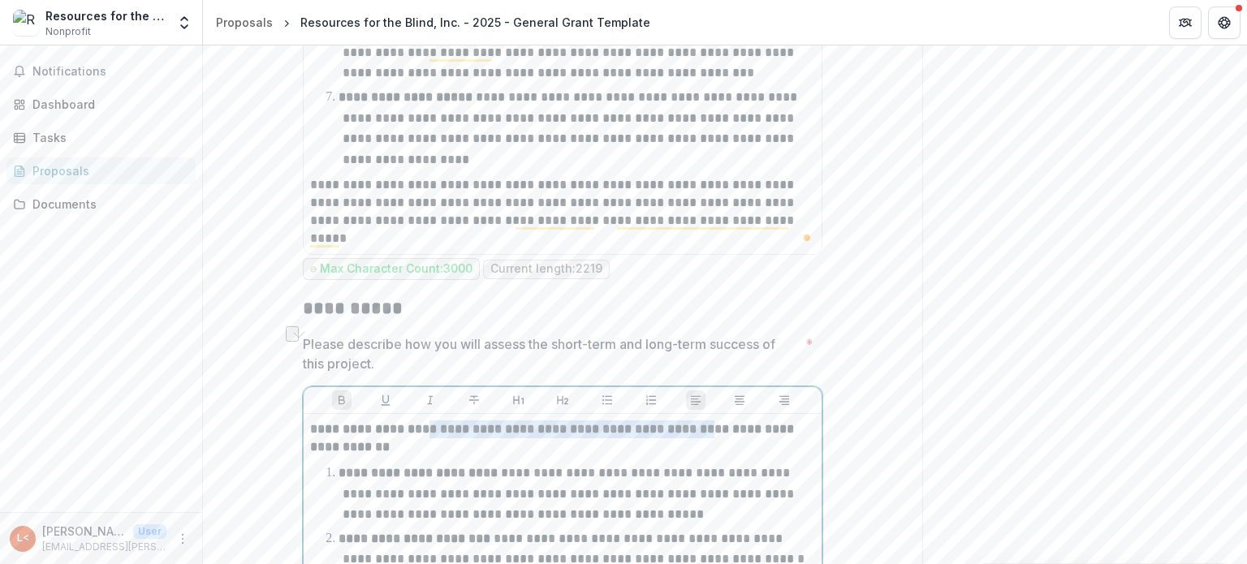
drag, startPoint x: 433, startPoint y: 338, endPoint x: 705, endPoint y: 329, distance: 272.1
click at [705, 423] on strong "**********" at bounding box center [553, 438] width 487 height 30
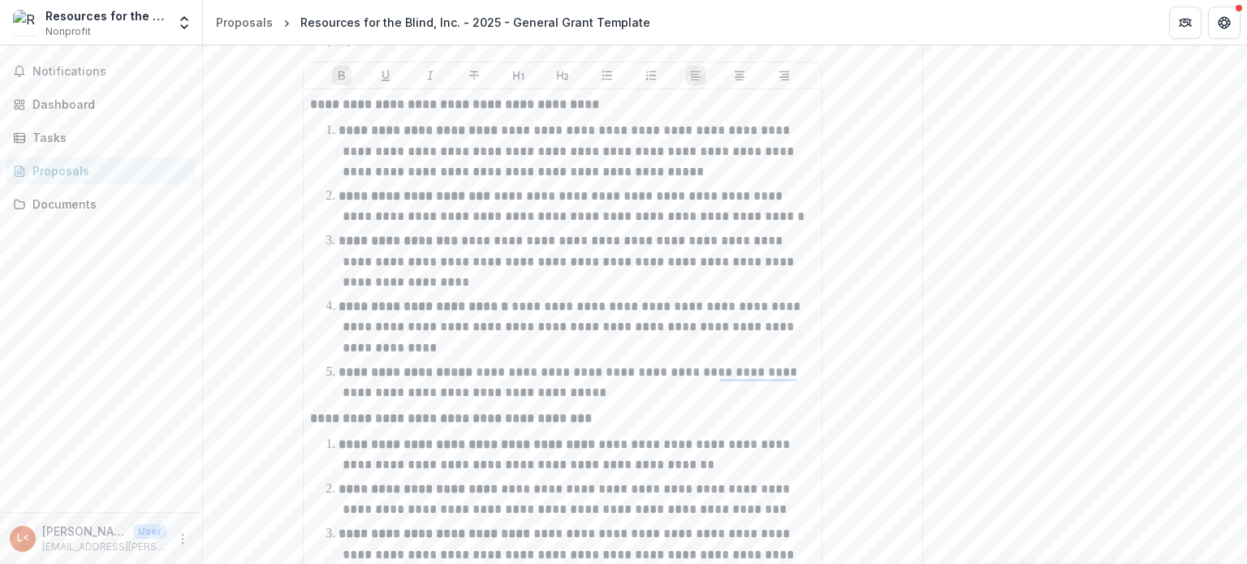
scroll to position [10282, 0]
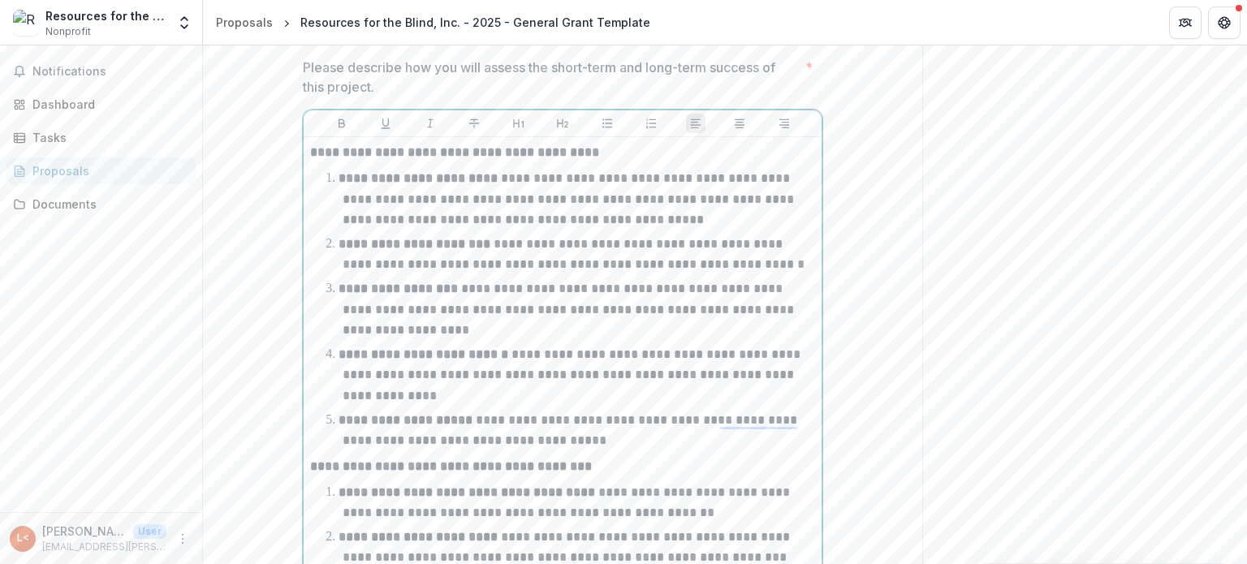
click at [315, 291] on div "**********" at bounding box center [562, 492] width 505 height 696
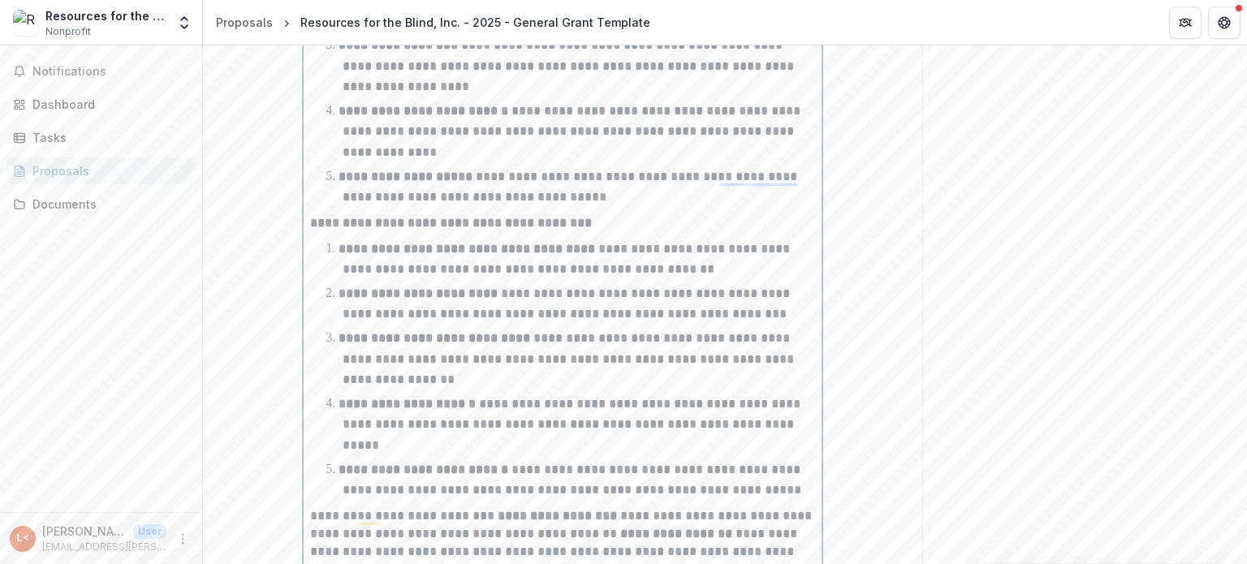
scroll to position [10316, 0]
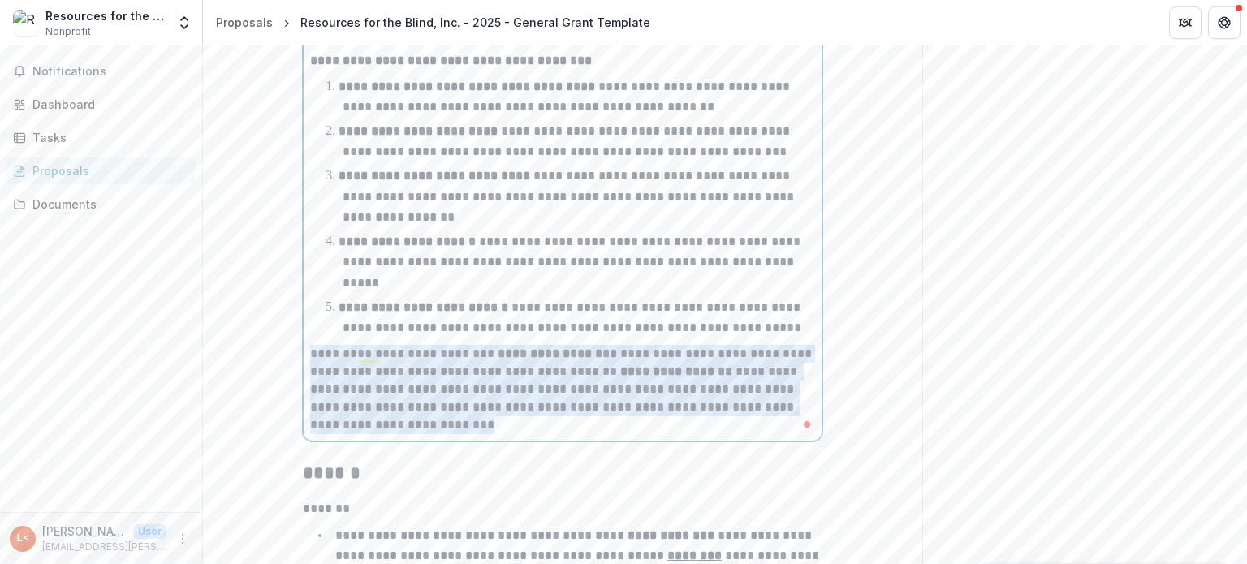
drag, startPoint x: 308, startPoint y: 256, endPoint x: 437, endPoint y: 333, distance: 150.6
click at [437, 345] on p "**********" at bounding box center [562, 389] width 505 height 89
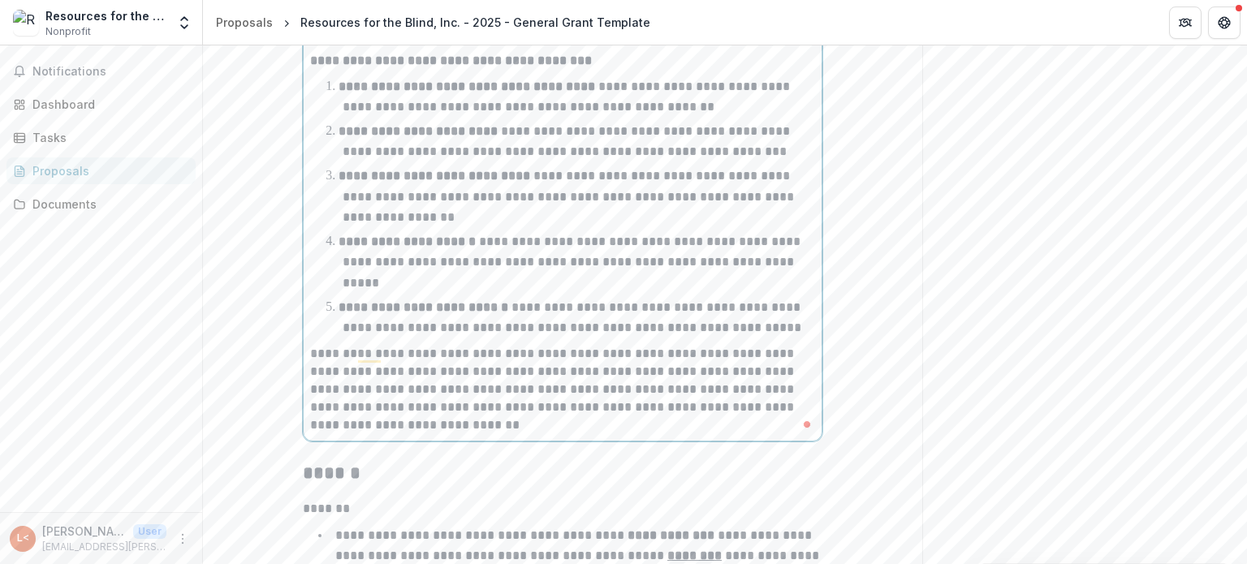
click at [432, 345] on p "**********" at bounding box center [562, 389] width 505 height 89
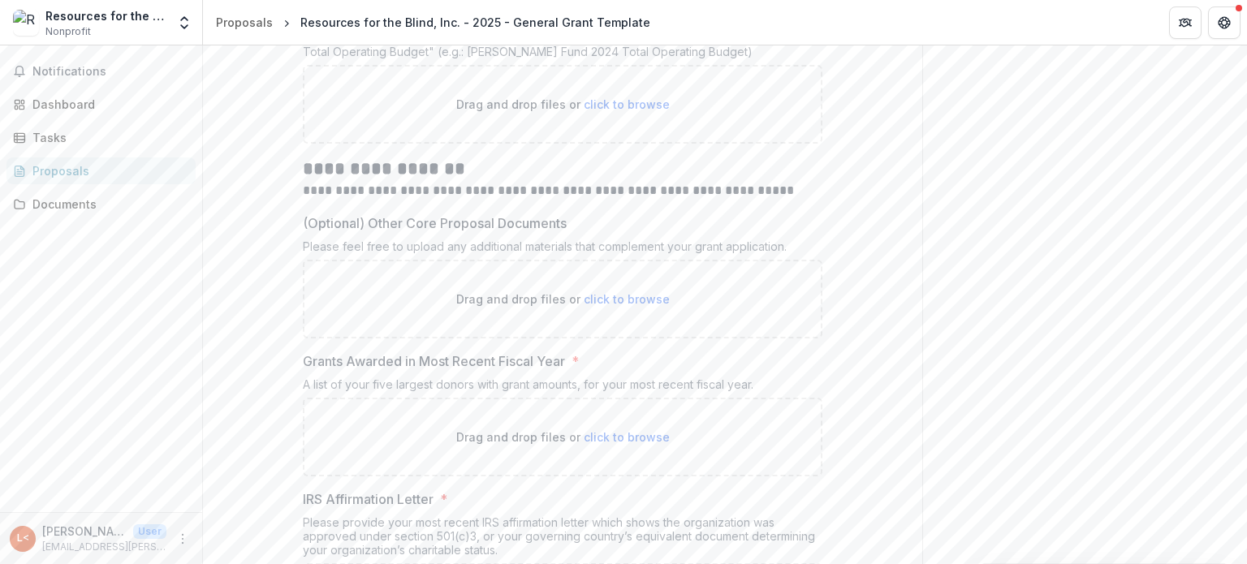
scroll to position [12068, 0]
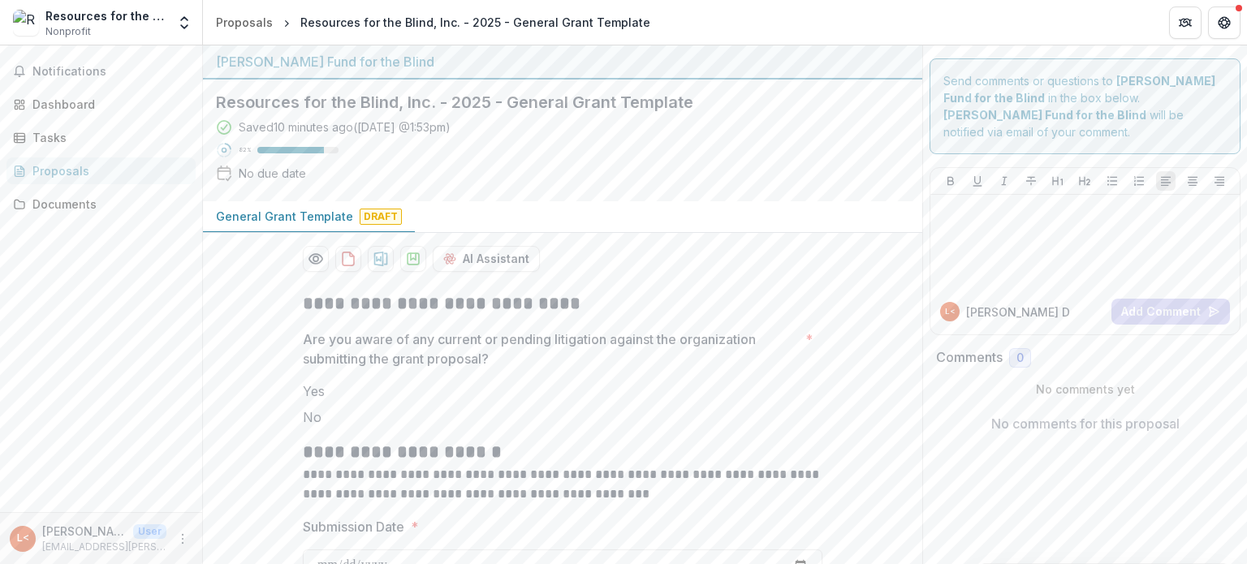
scroll to position [88, 0]
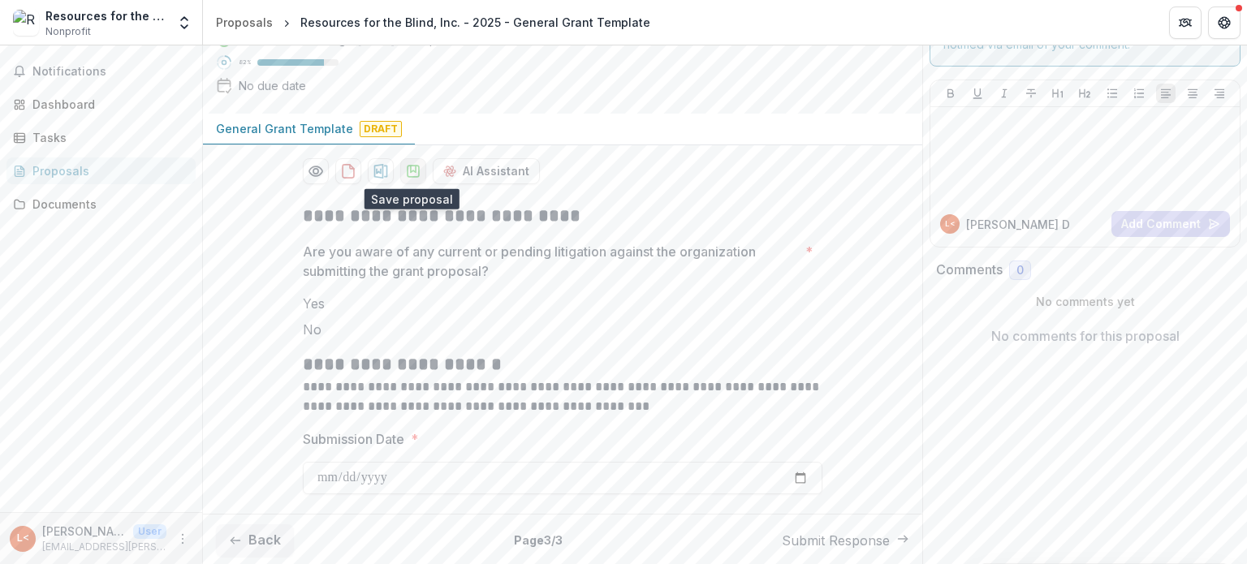
click at [413, 165] on icon "download-proposal" at bounding box center [413, 171] width 16 height 16
click at [241, 537] on icon "button" at bounding box center [235, 540] width 13 height 13
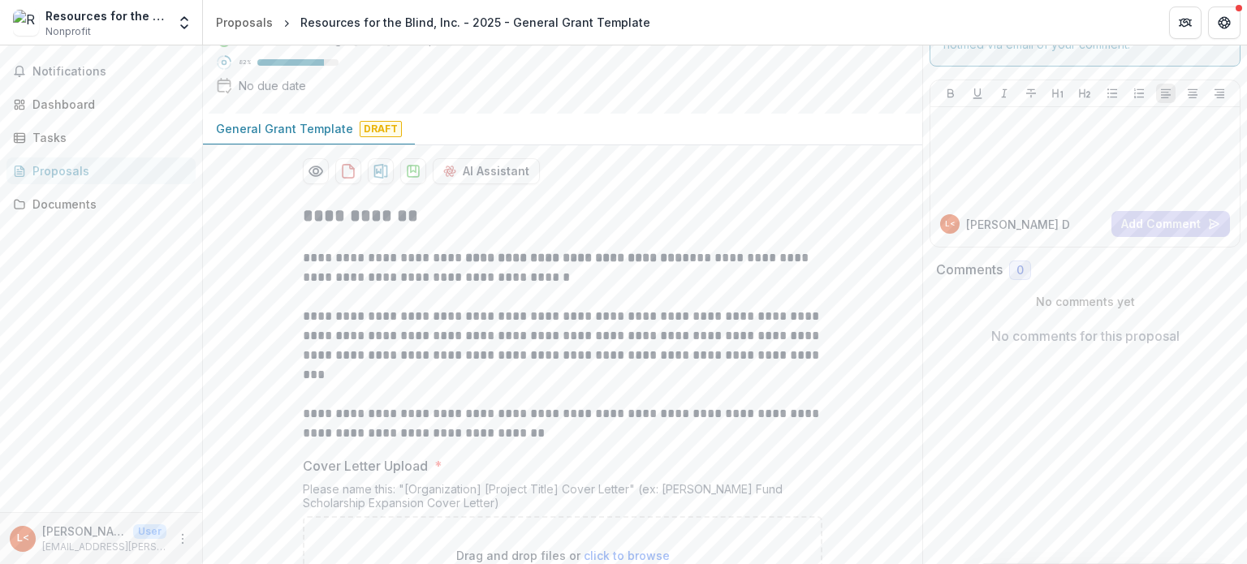
scroll to position [0, 0]
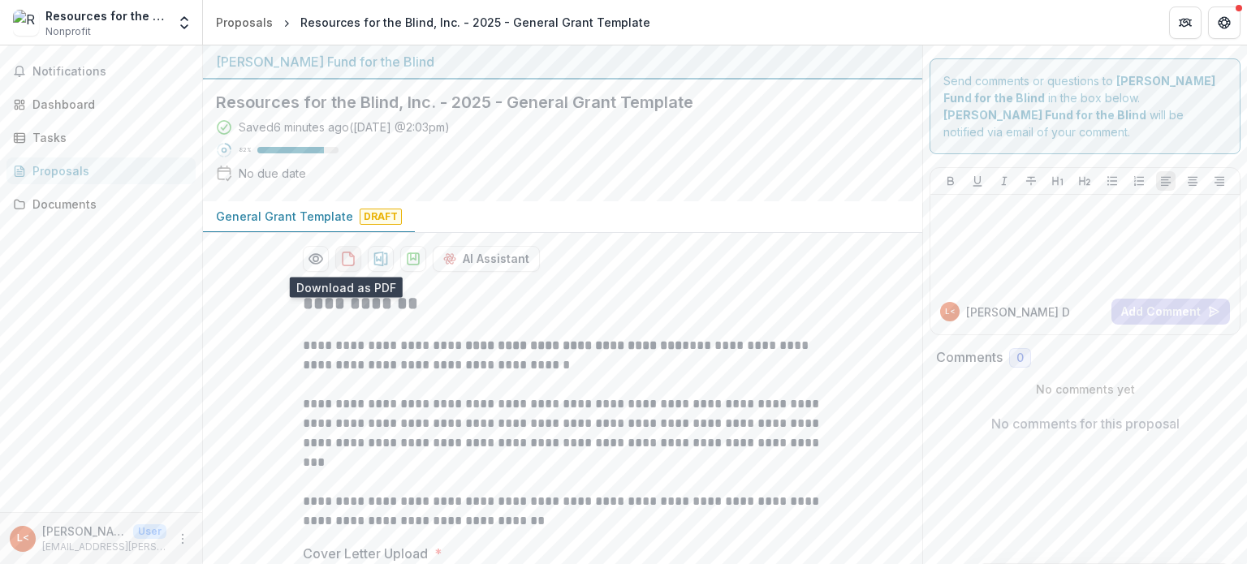
click at [346, 256] on icon "download-proposal" at bounding box center [348, 259] width 16 height 16
click at [868, 22] on header "Proposals Resources for the Blind, Inc. - 2025 - General Grant Template" at bounding box center [725, 22] width 1044 height 45
click at [316, 261] on icon "Preview fddc6fb1-b347-4393-a718-1db26bed51db-0.pdf" at bounding box center [316, 259] width 16 height 16
